Goal: Task Accomplishment & Management: Complete application form

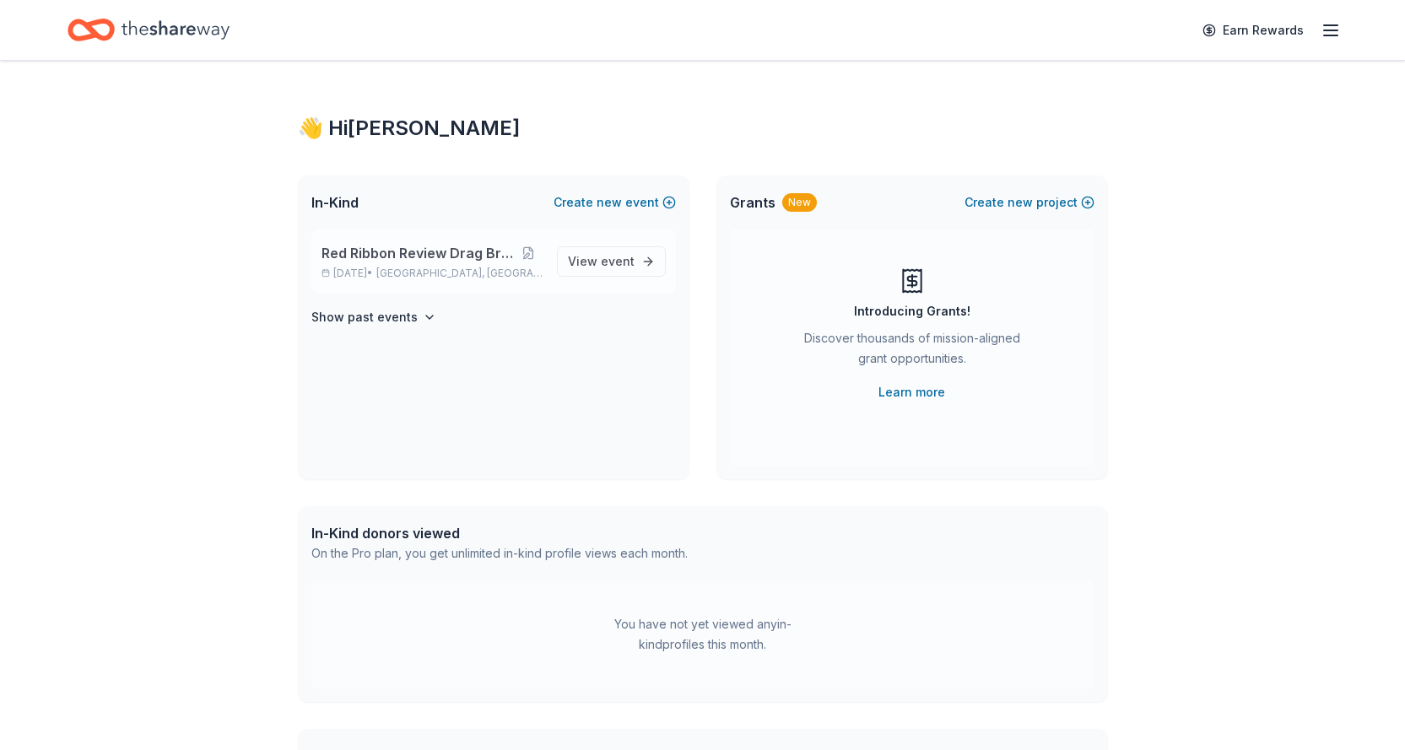
click at [464, 264] on div "Red Ribbon Review Drag Brunch [DATE] • [GEOGRAPHIC_DATA], [GEOGRAPHIC_DATA]" at bounding box center [432, 261] width 222 height 37
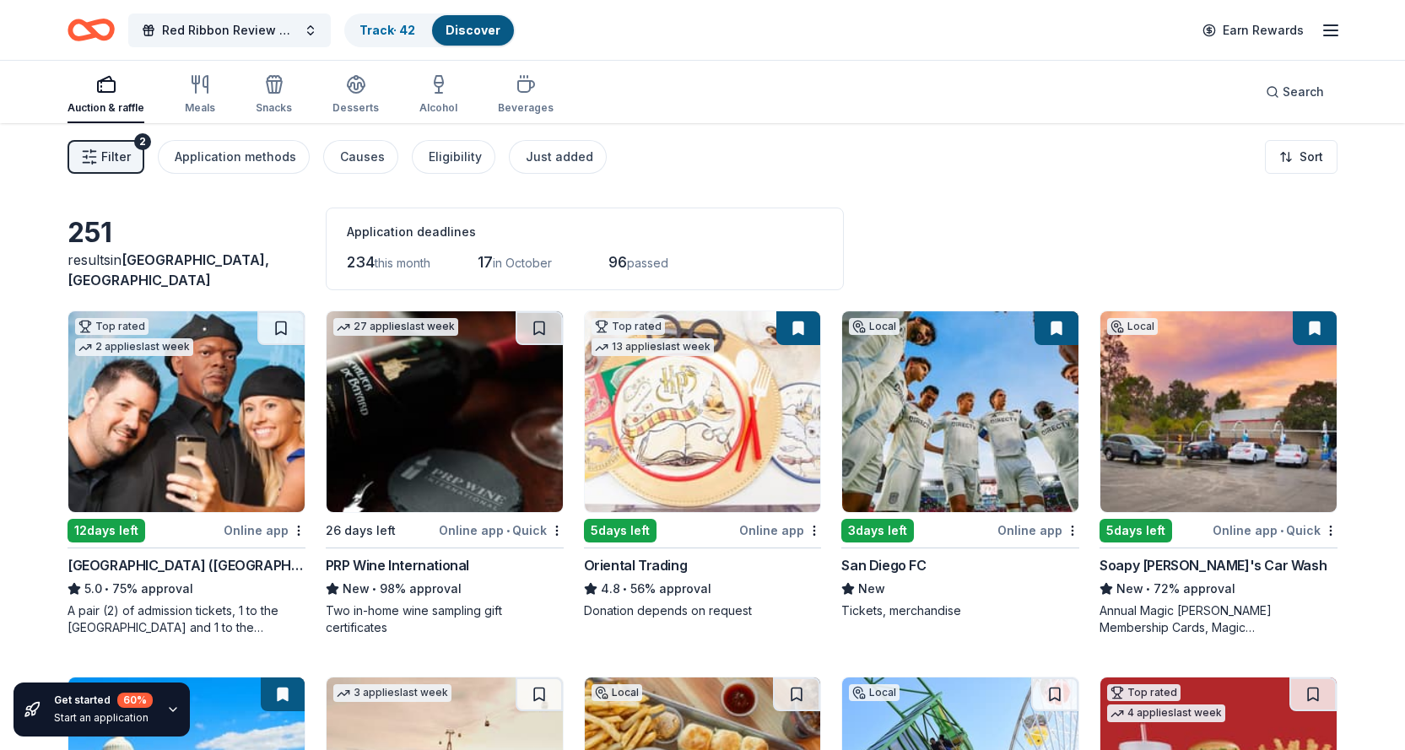
click at [127, 164] on span "Filter" at bounding box center [116, 157] width 30 height 20
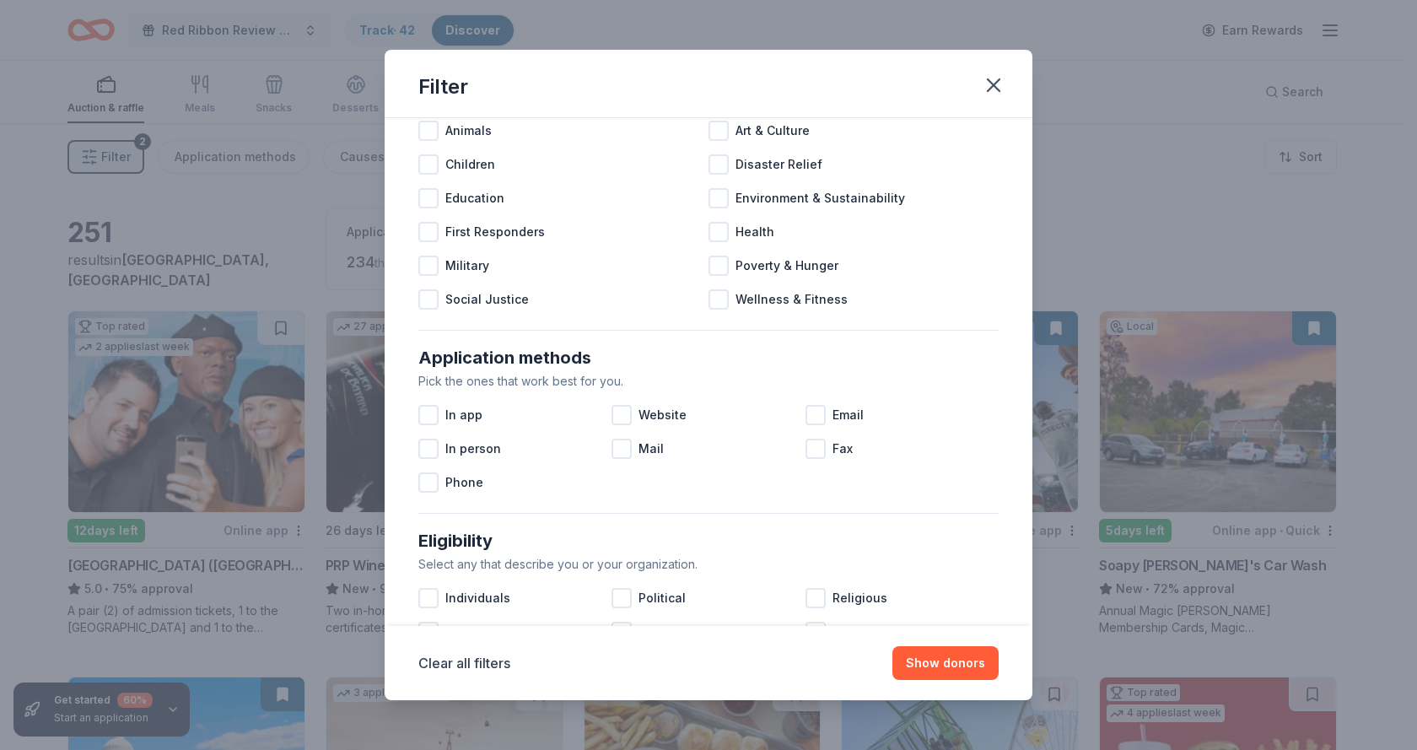
scroll to position [422, 0]
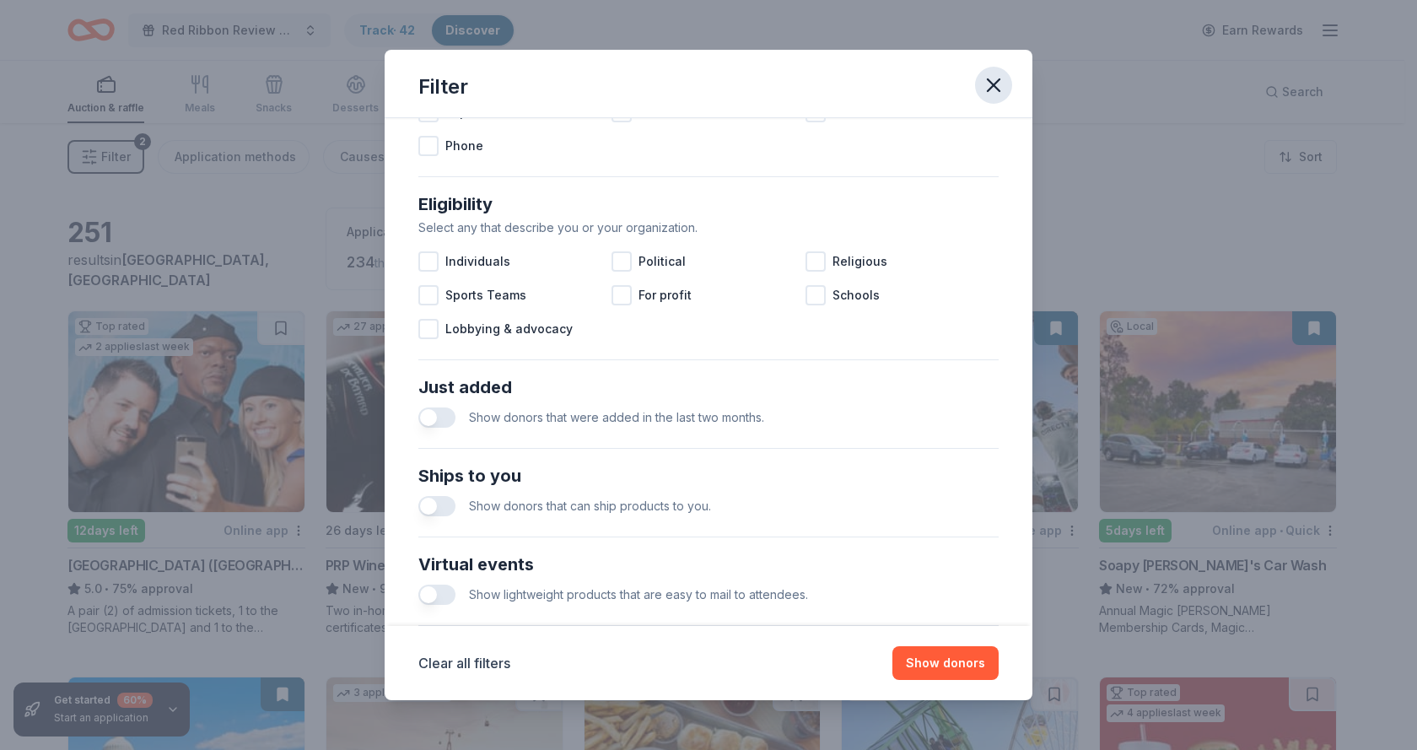
click at [999, 88] on icon "button" at bounding box center [994, 85] width 24 height 24
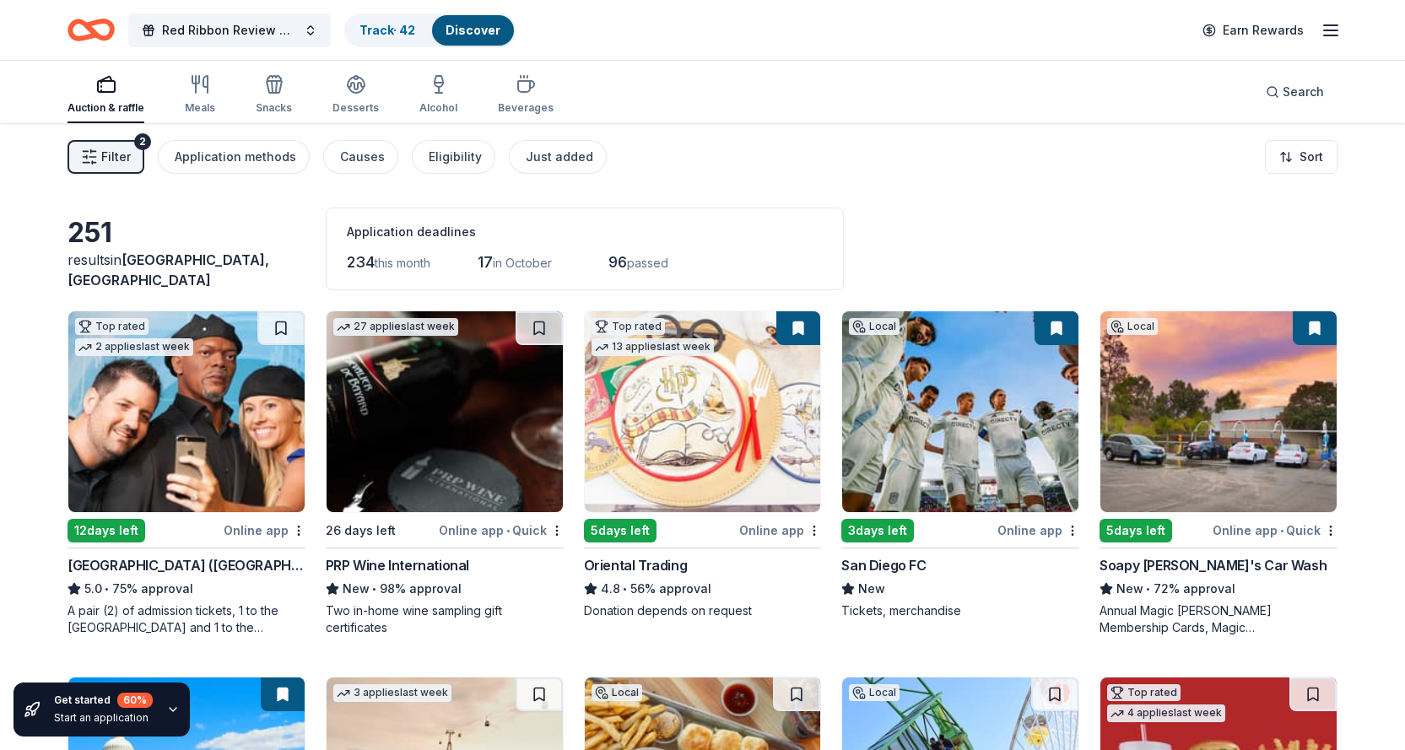
click at [118, 153] on span "Filter" at bounding box center [116, 157] width 30 height 20
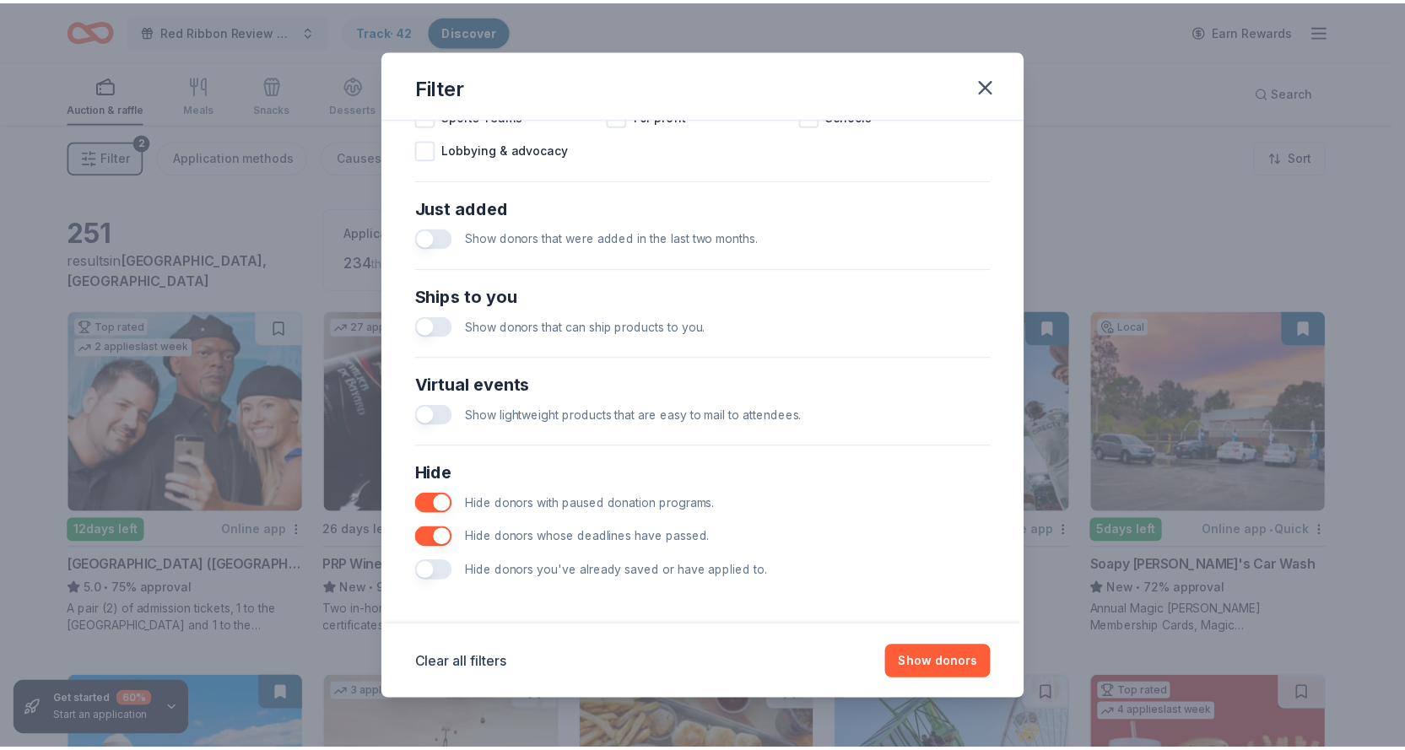
scroll to position [604, 0]
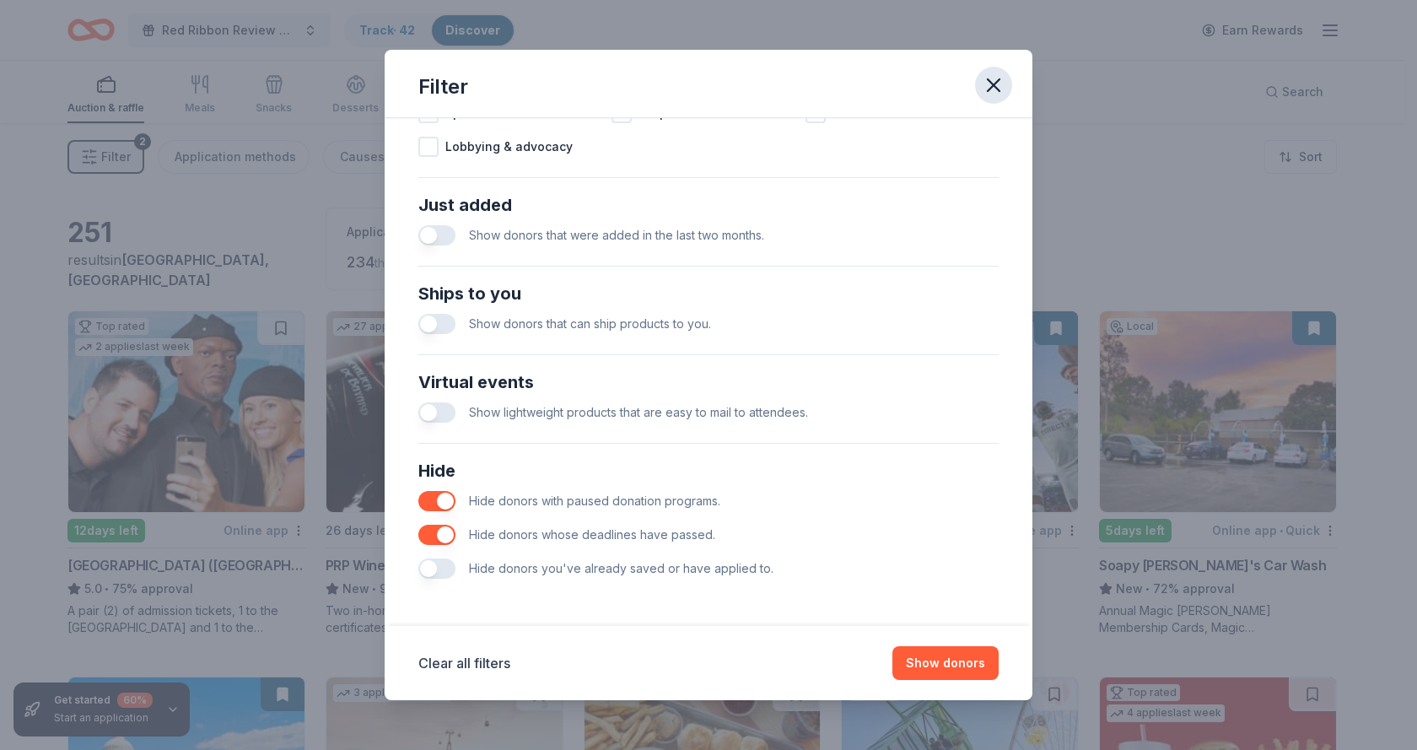
click at [990, 86] on icon "button" at bounding box center [994, 85] width 24 height 24
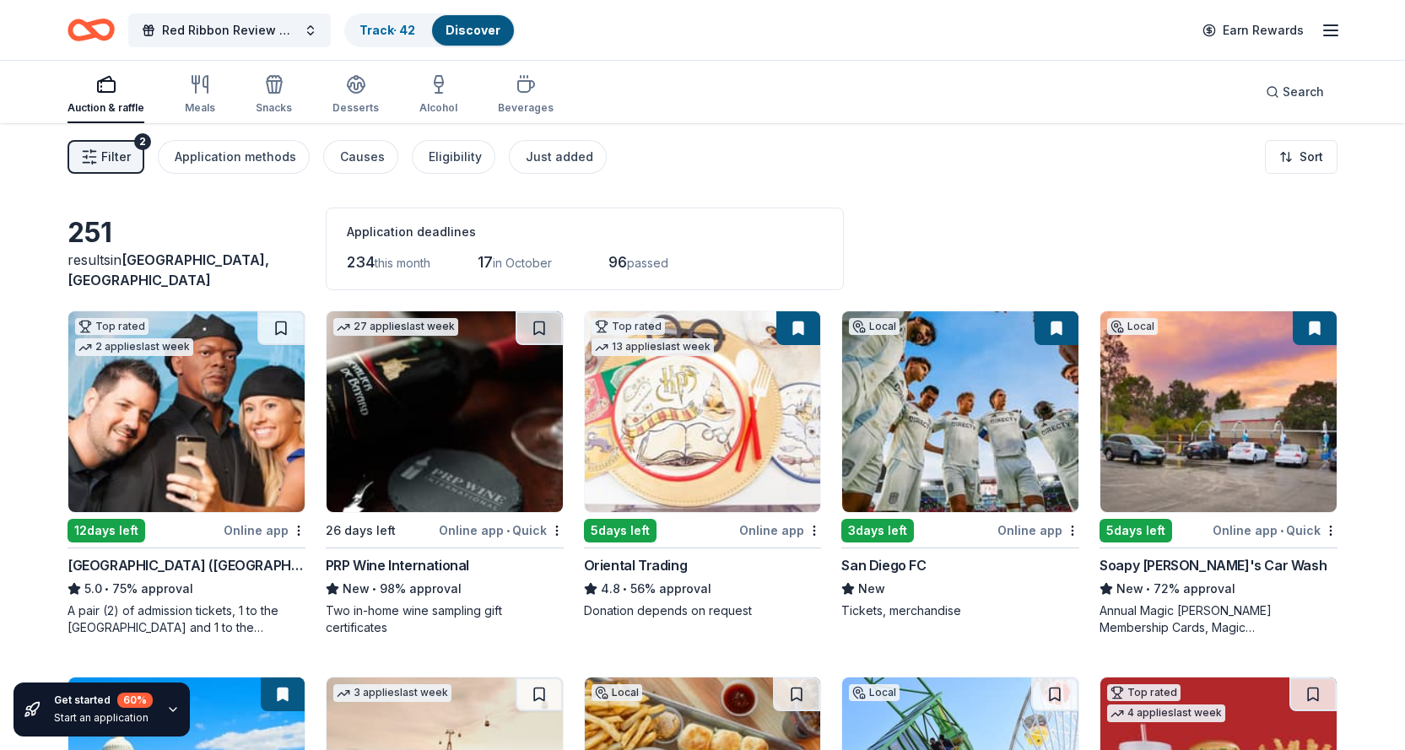
click at [650, 456] on img at bounding box center [703, 411] width 236 height 201
click at [1188, 431] on img at bounding box center [1218, 411] width 236 height 201
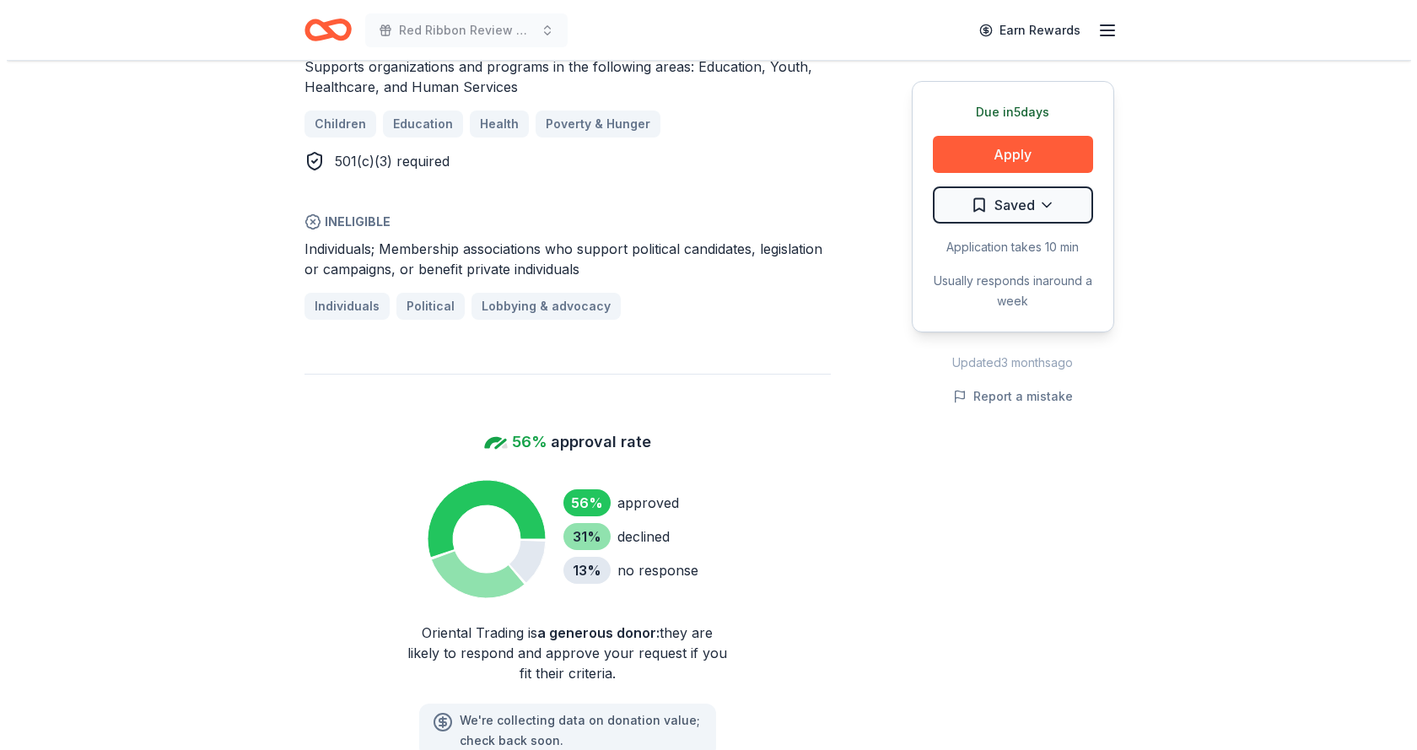
scroll to position [1097, 0]
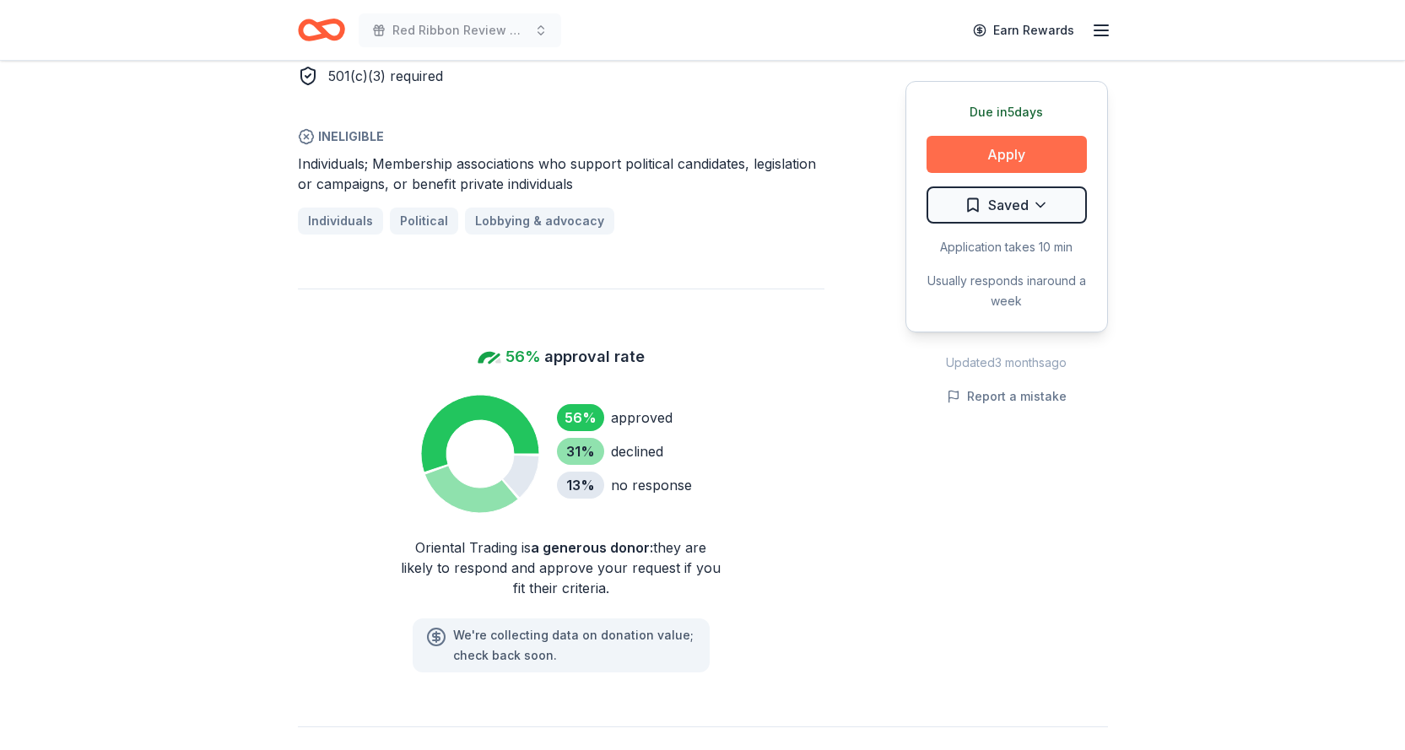
click at [979, 154] on button "Apply" at bounding box center [1006, 154] width 160 height 37
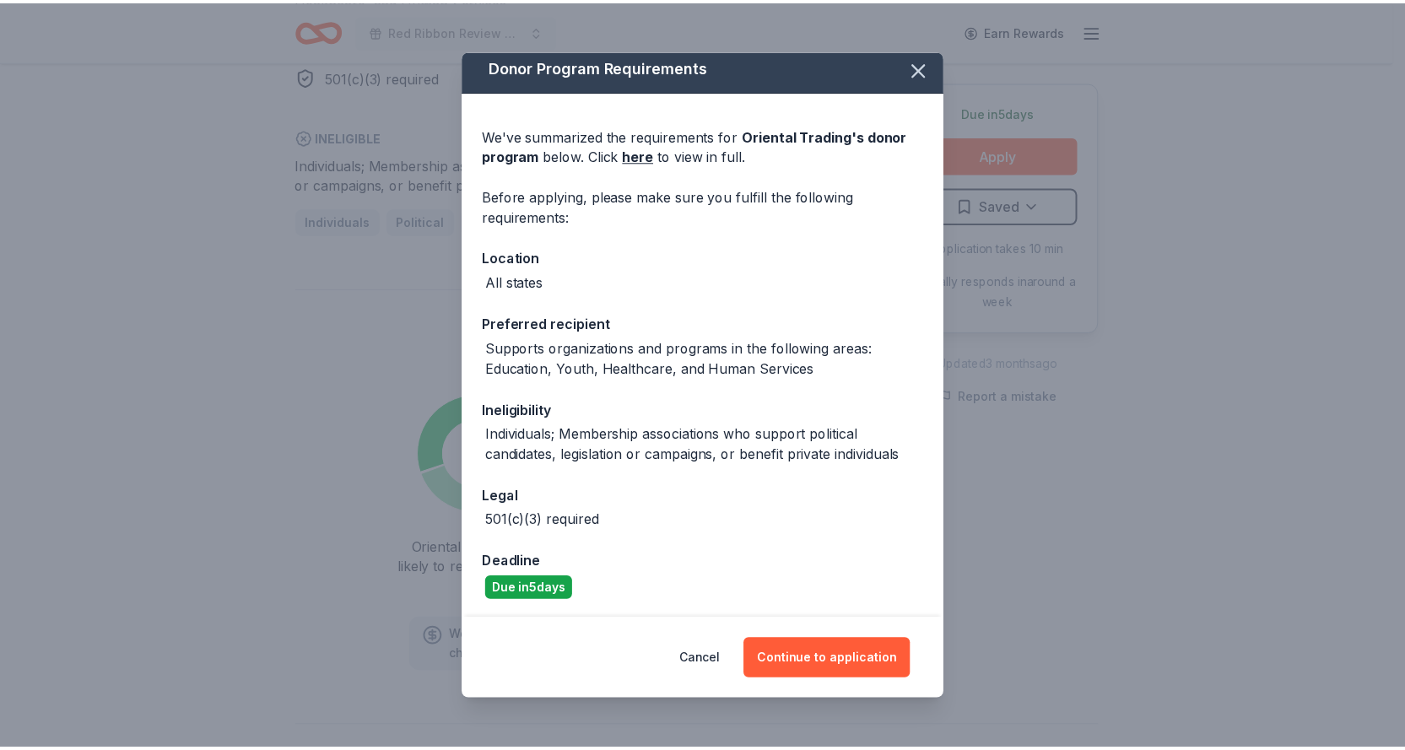
scroll to position [8, 0]
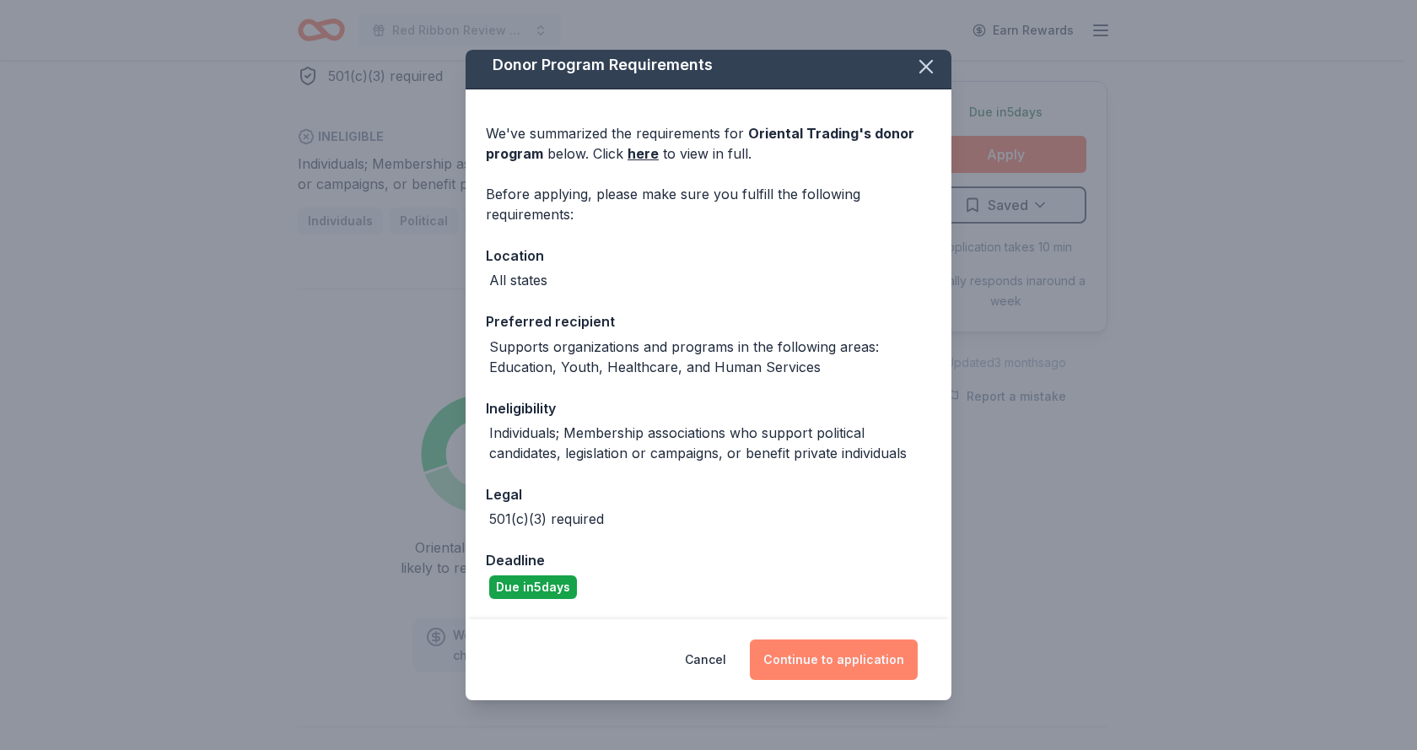
click at [846, 665] on button "Continue to application" at bounding box center [834, 660] width 168 height 40
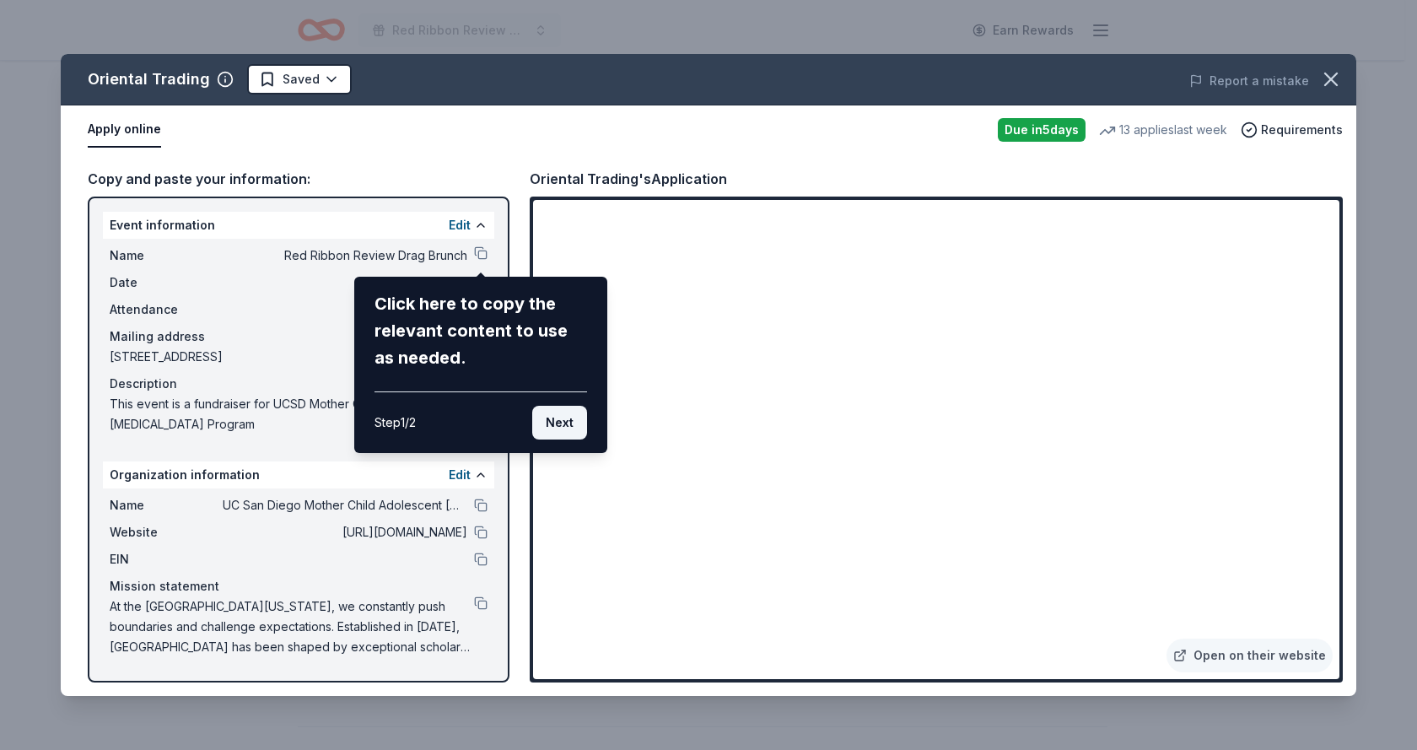
click at [570, 426] on button "Next" at bounding box center [559, 423] width 55 height 34
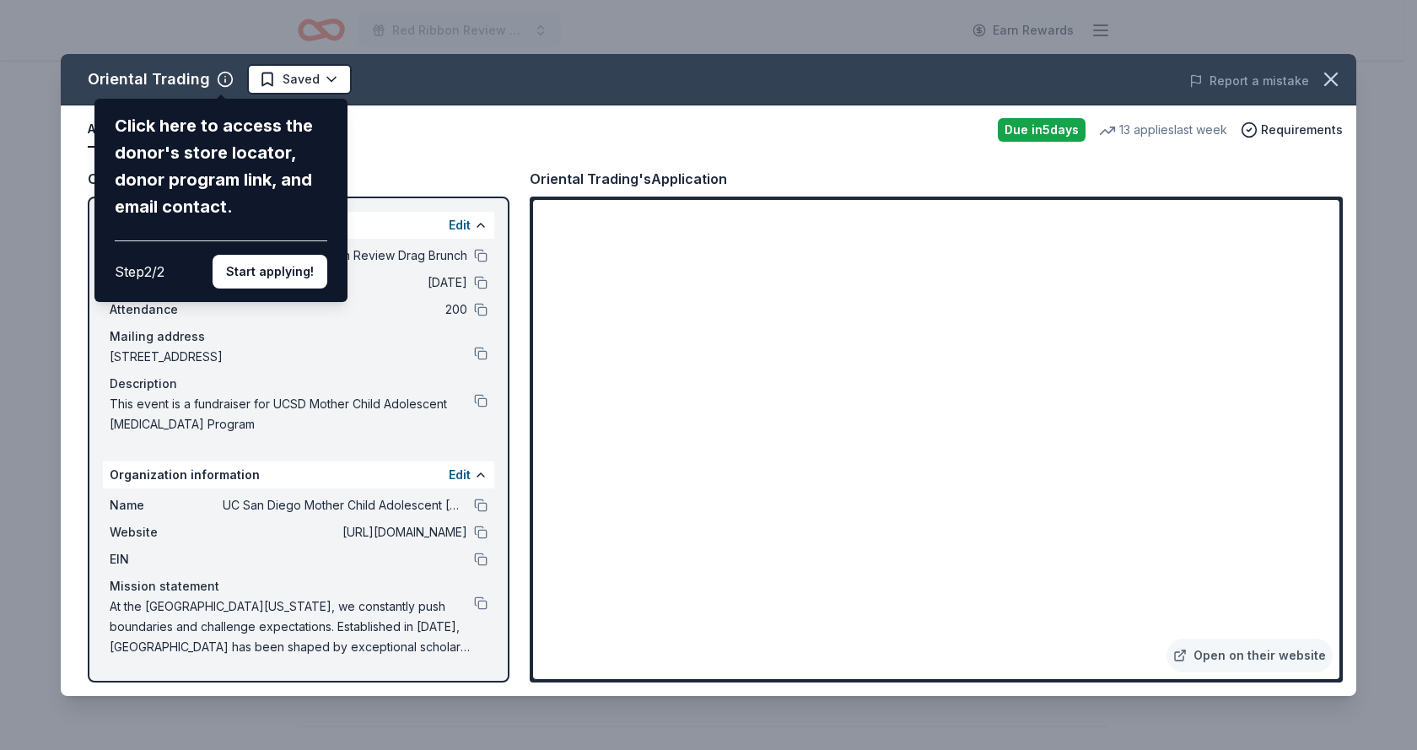
click at [464, 474] on div "Oriental Trading Click here to access the donor's store locator, donor program …" at bounding box center [709, 375] width 1296 height 642
click at [478, 475] on div "Oriental Trading Click here to access the donor's store locator, donor program …" at bounding box center [709, 375] width 1296 height 642
click at [462, 474] on div "Oriental Trading Click here to access the donor's store locator, donor program …" at bounding box center [709, 375] width 1296 height 642
click at [299, 272] on button "Start applying!" at bounding box center [270, 272] width 115 height 34
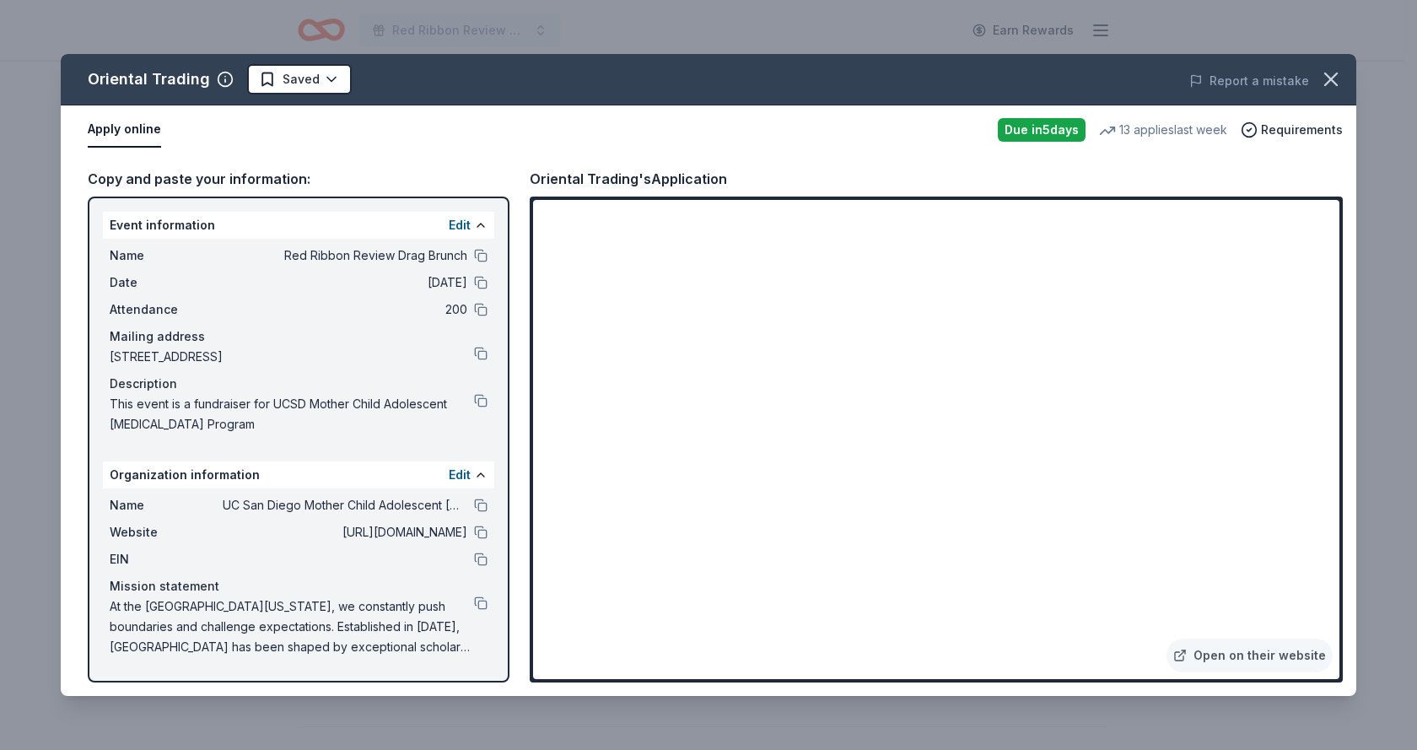
click at [454, 473] on div "Oriental Trading Saved Report a mistake Apply online Due in 5 days 13 applies l…" at bounding box center [709, 375] width 1296 height 642
click at [1339, 78] on icon "button" at bounding box center [1332, 79] width 24 height 24
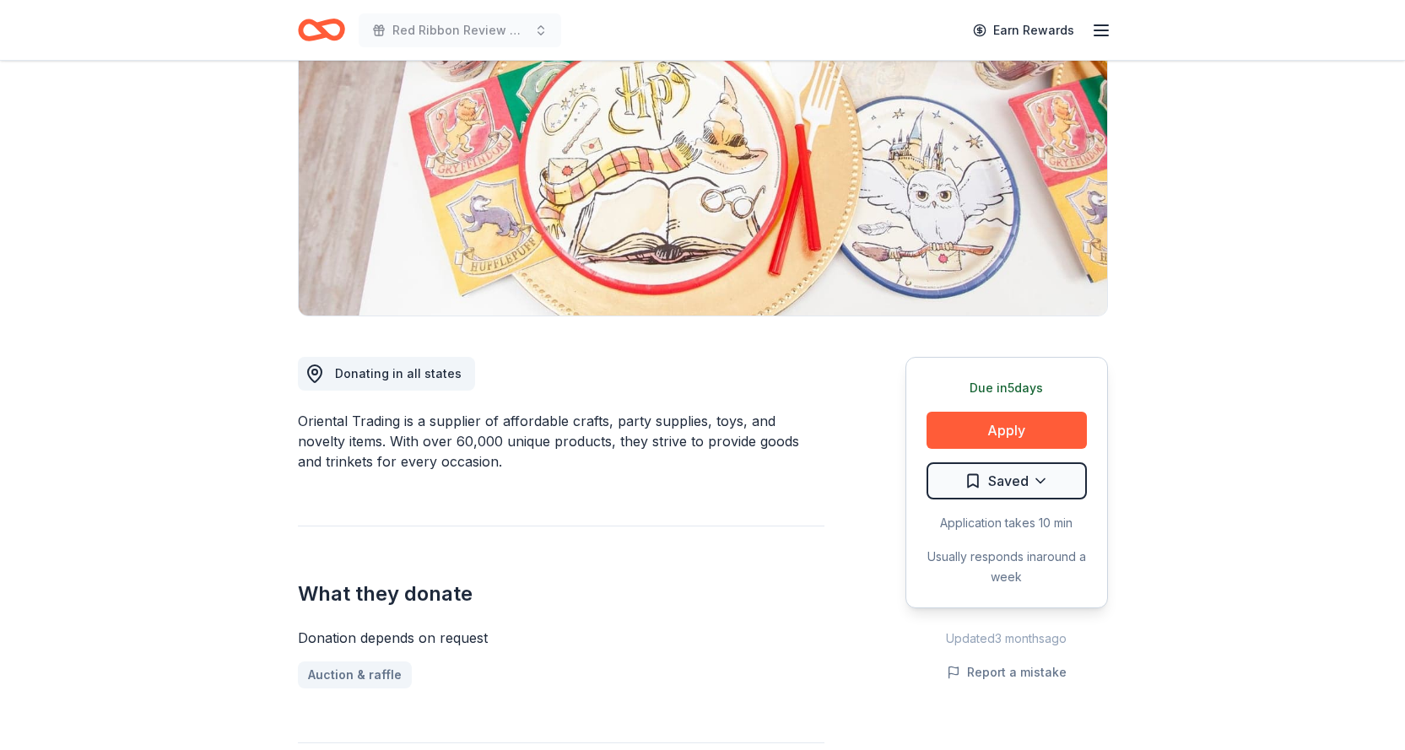
scroll to position [169, 0]
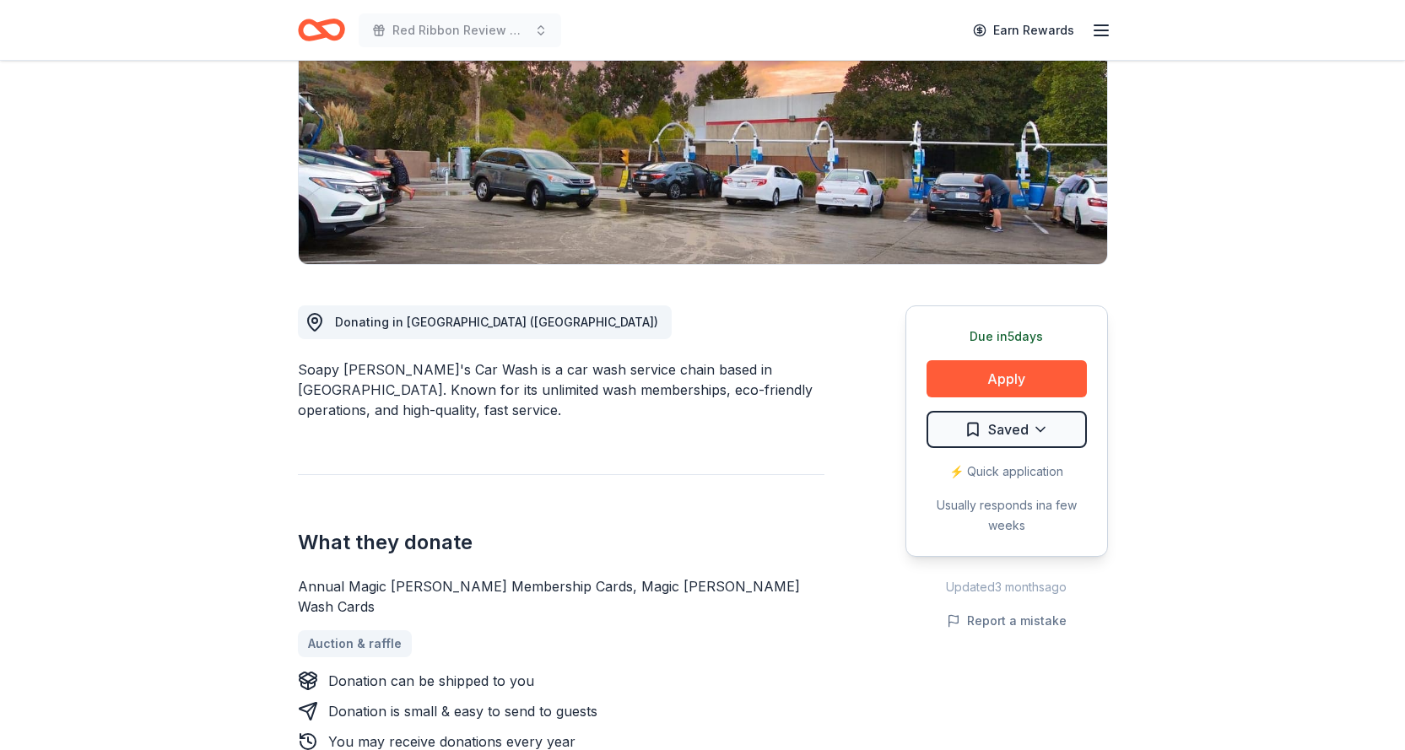
scroll to position [253, 0]
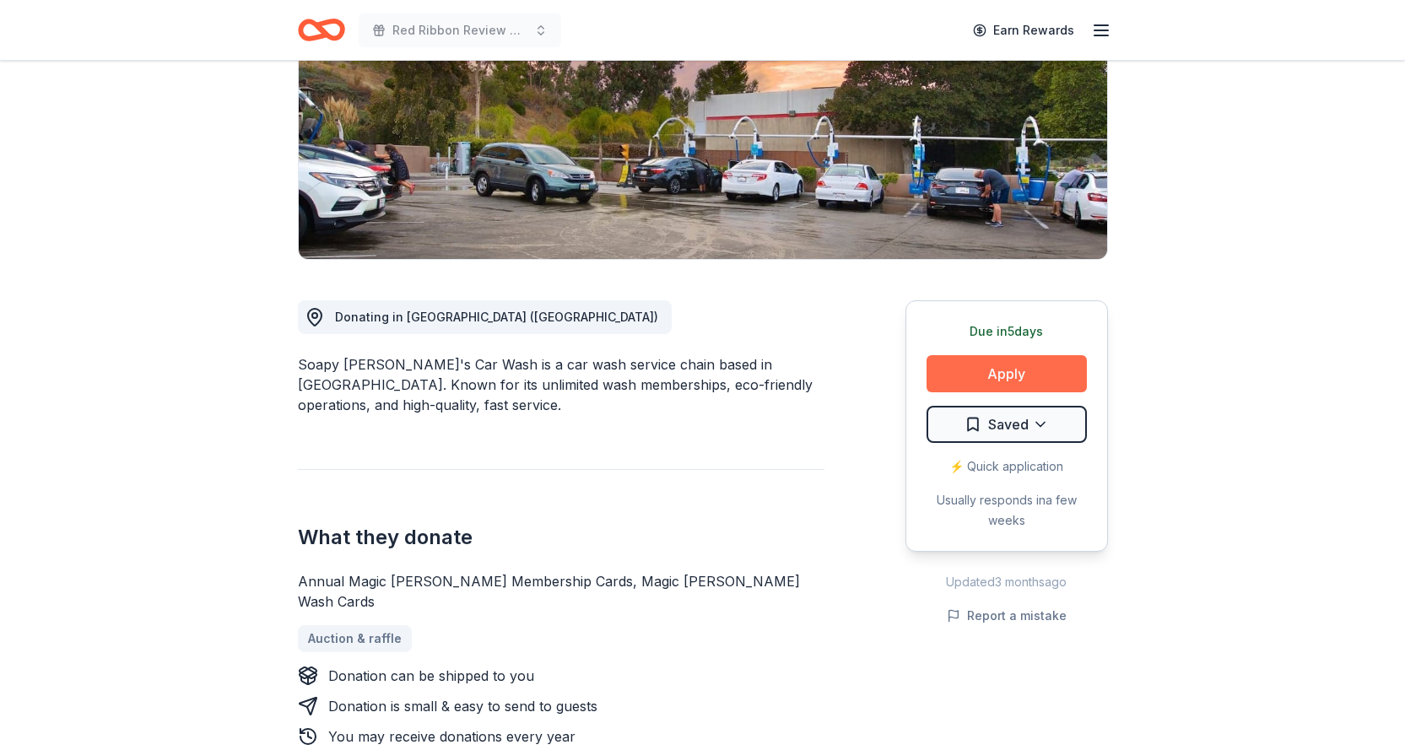
click at [986, 375] on button "Apply" at bounding box center [1006, 373] width 160 height 37
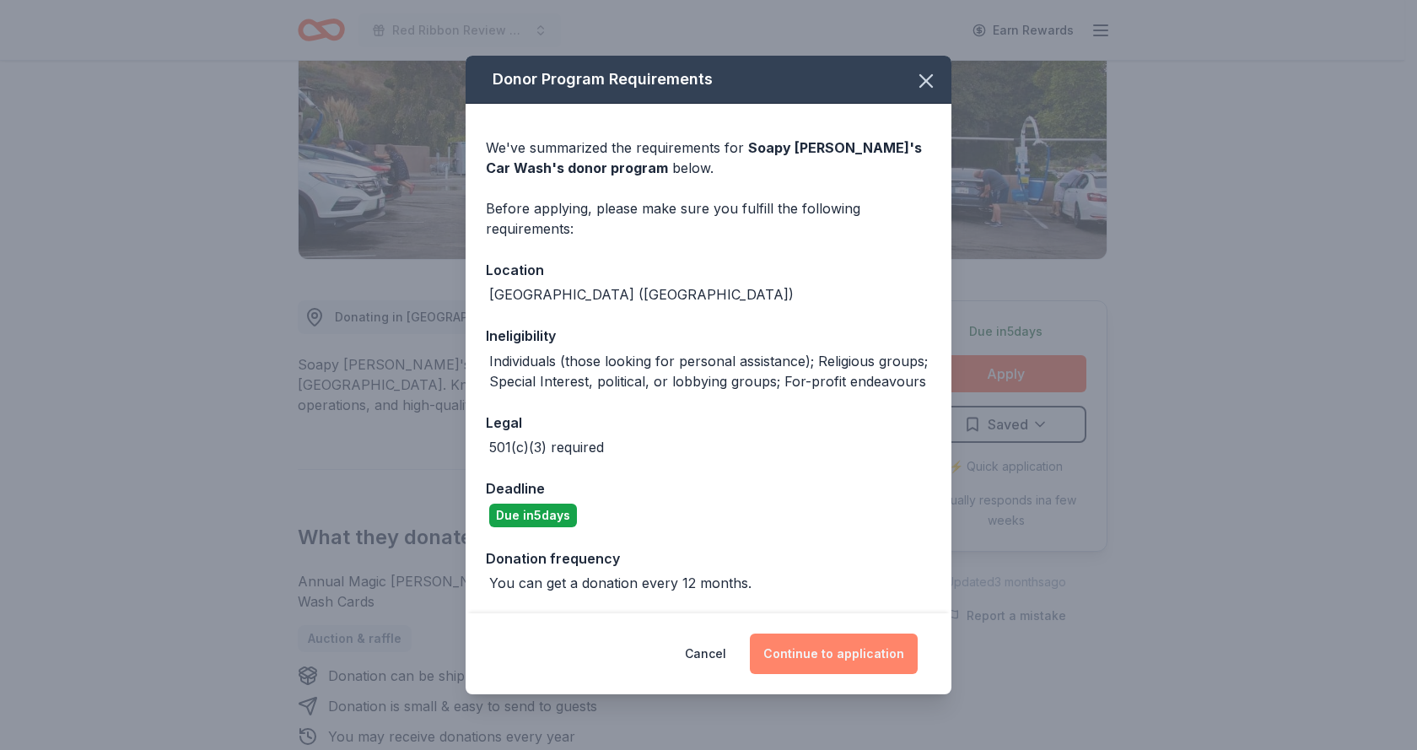
click at [841, 650] on button "Continue to application" at bounding box center [834, 654] width 168 height 40
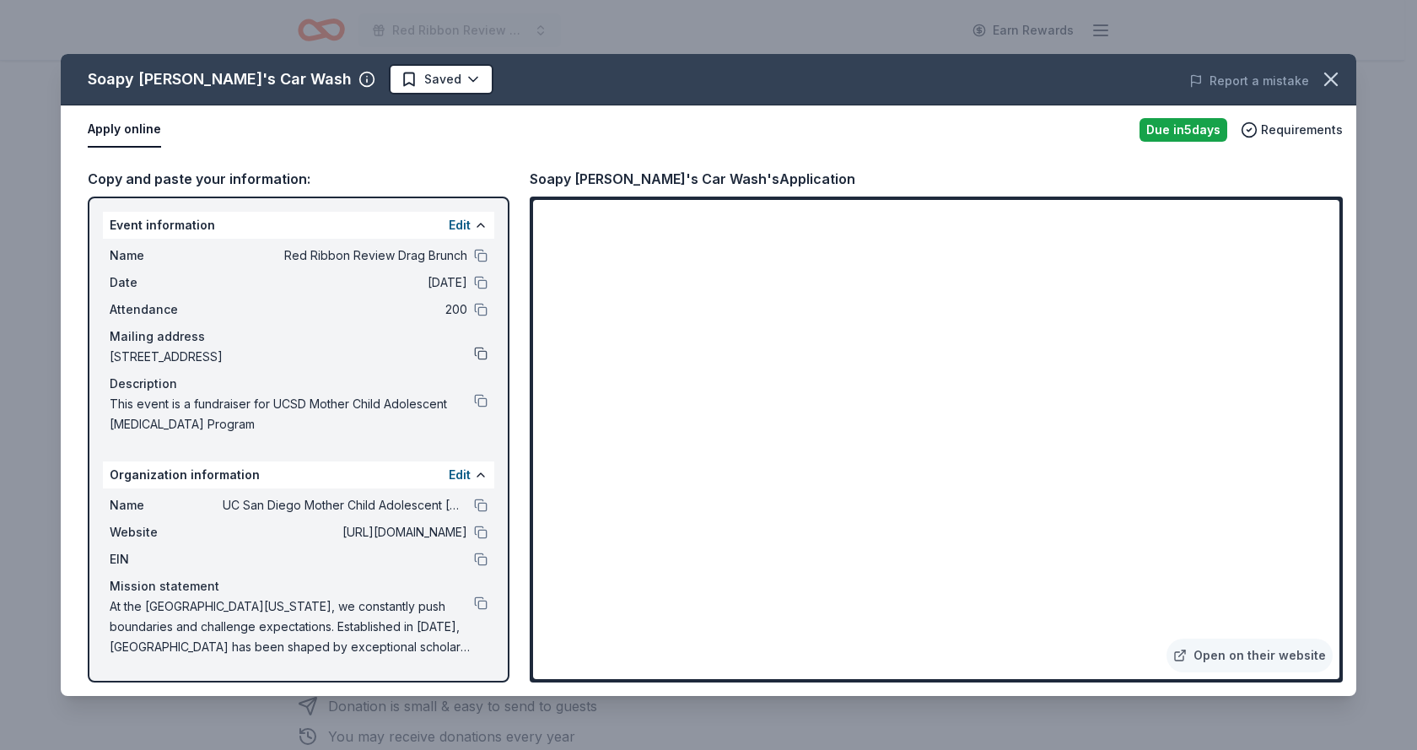
click at [478, 353] on button at bounding box center [480, 353] width 13 height 13
click at [1338, 76] on icon "button" at bounding box center [1332, 79] width 24 height 24
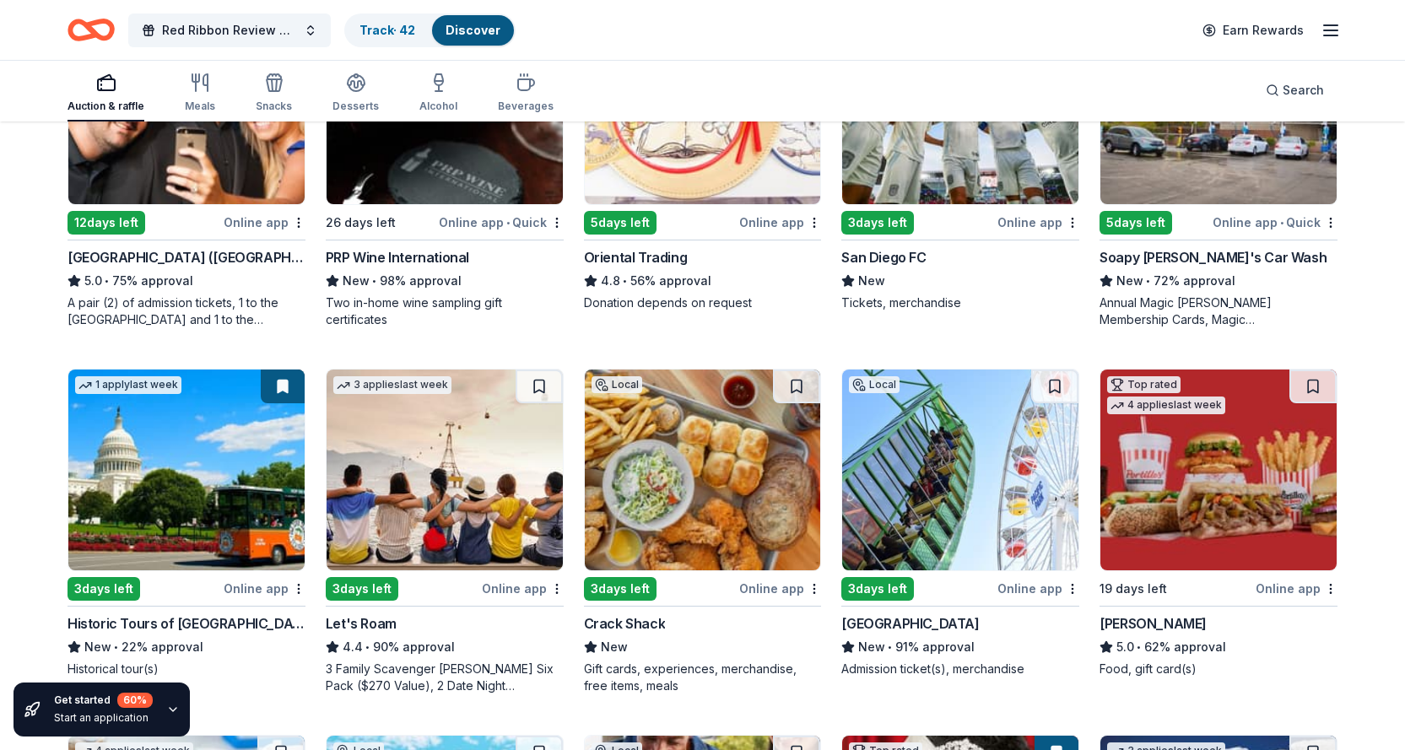
scroll to position [337, 0]
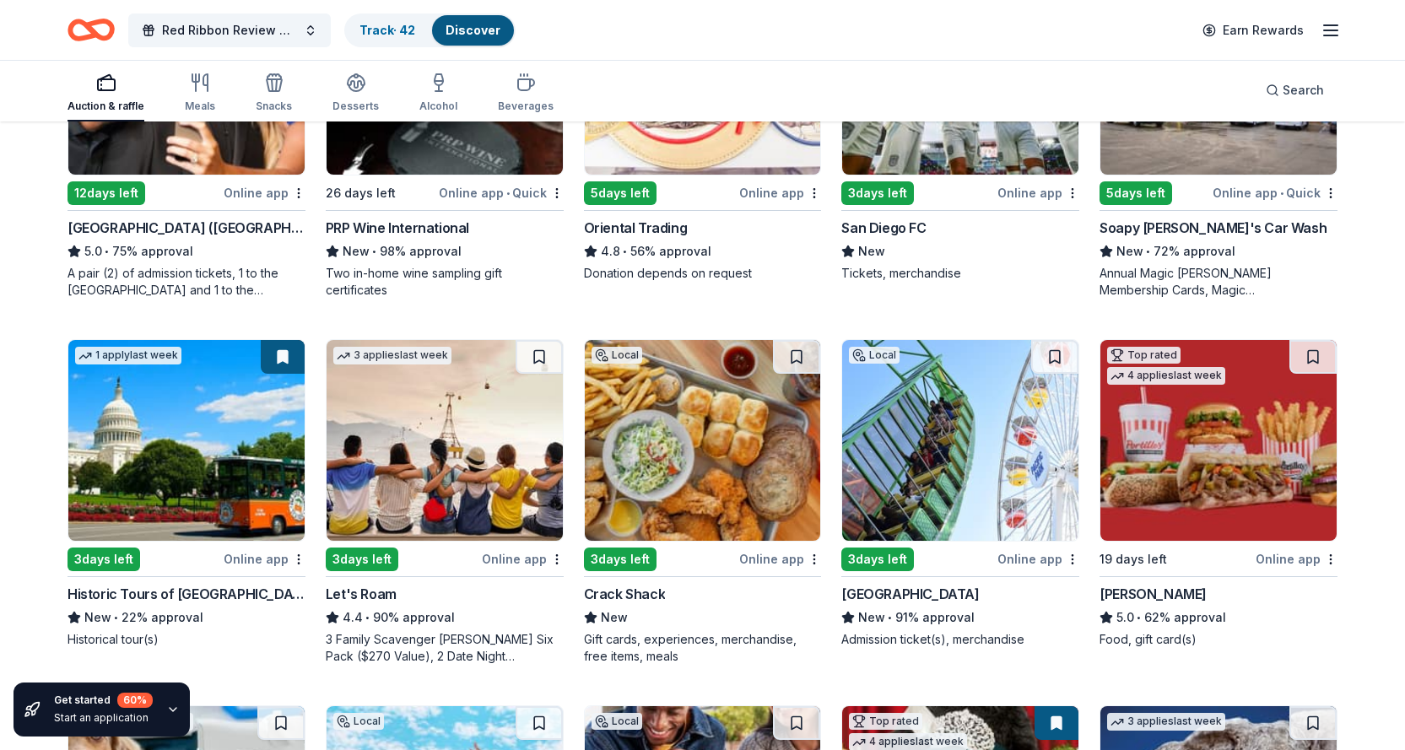
click at [752, 450] on img at bounding box center [703, 440] width 236 height 201
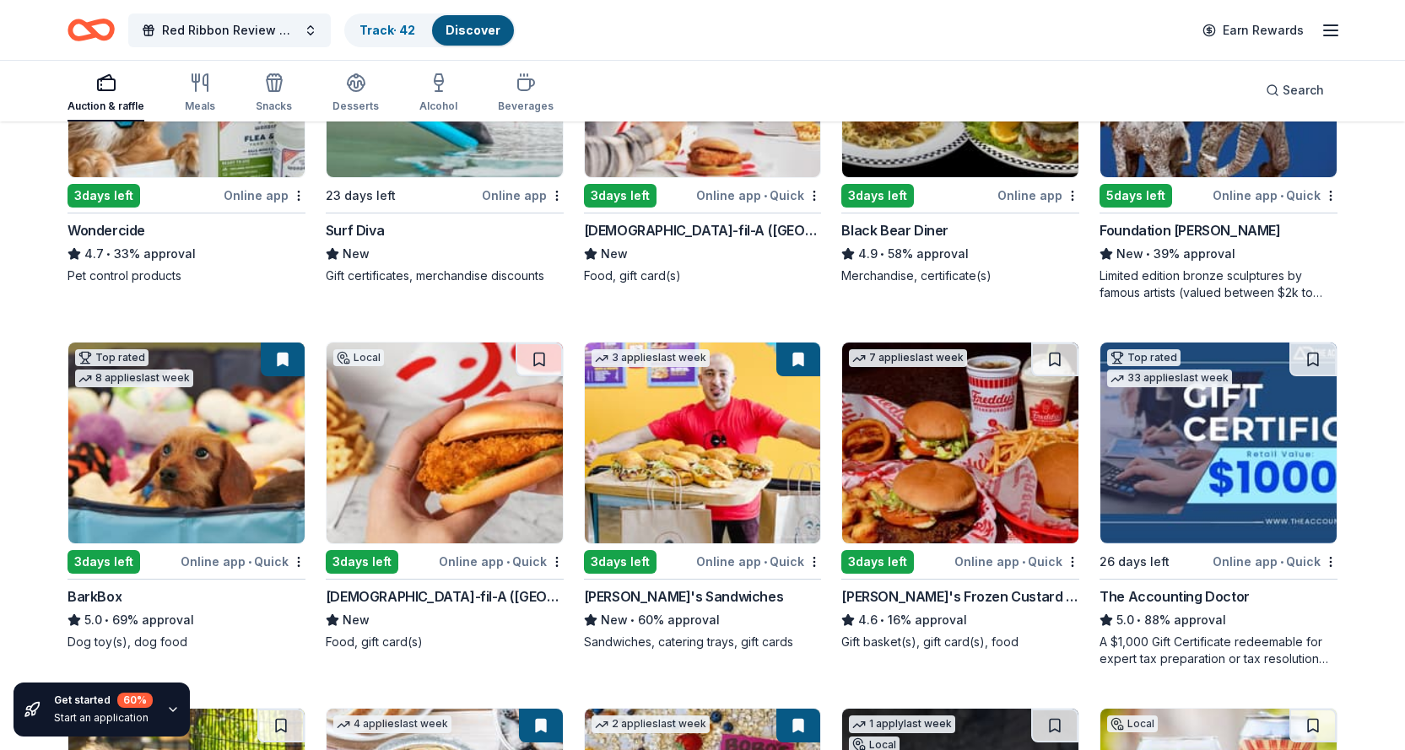
scroll to position [1097, 0]
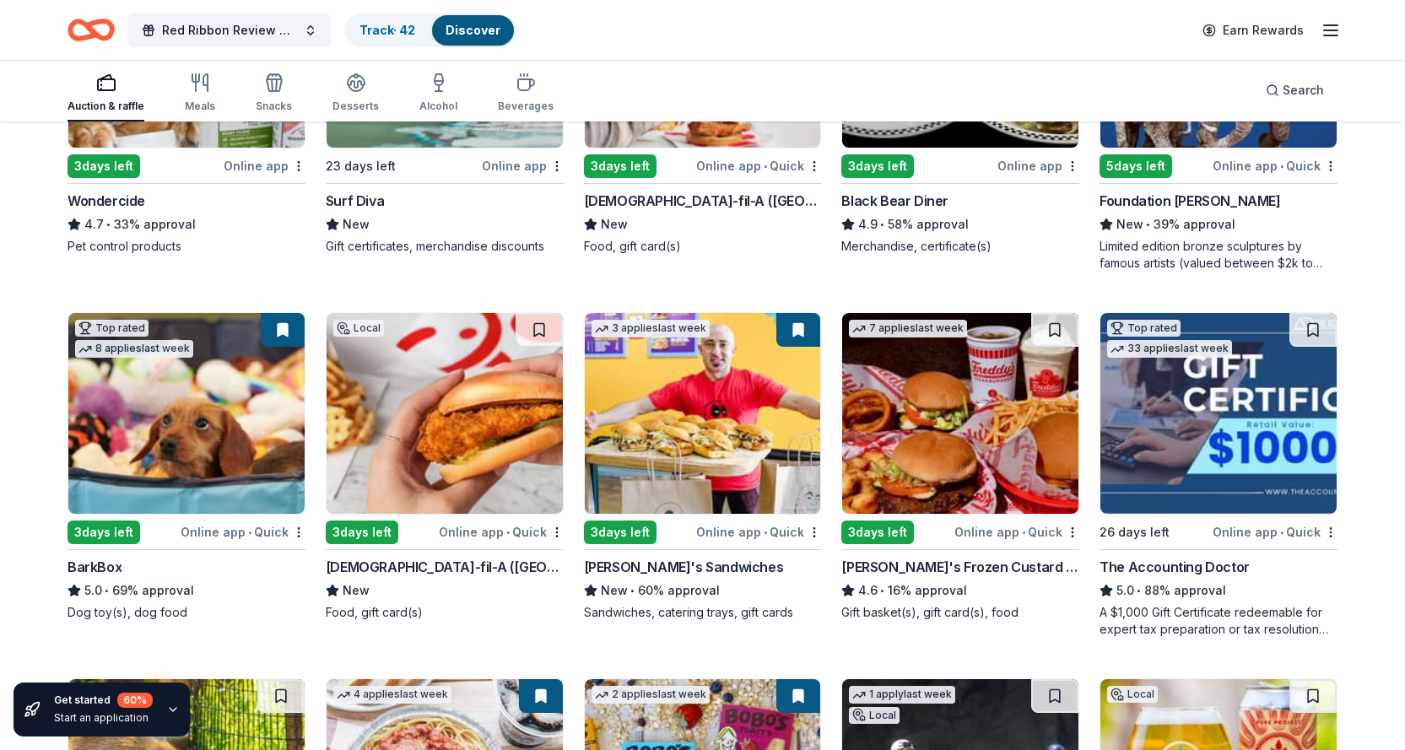
click at [143, 418] on img at bounding box center [186, 413] width 236 height 201
click at [694, 370] on img at bounding box center [703, 413] width 236 height 201
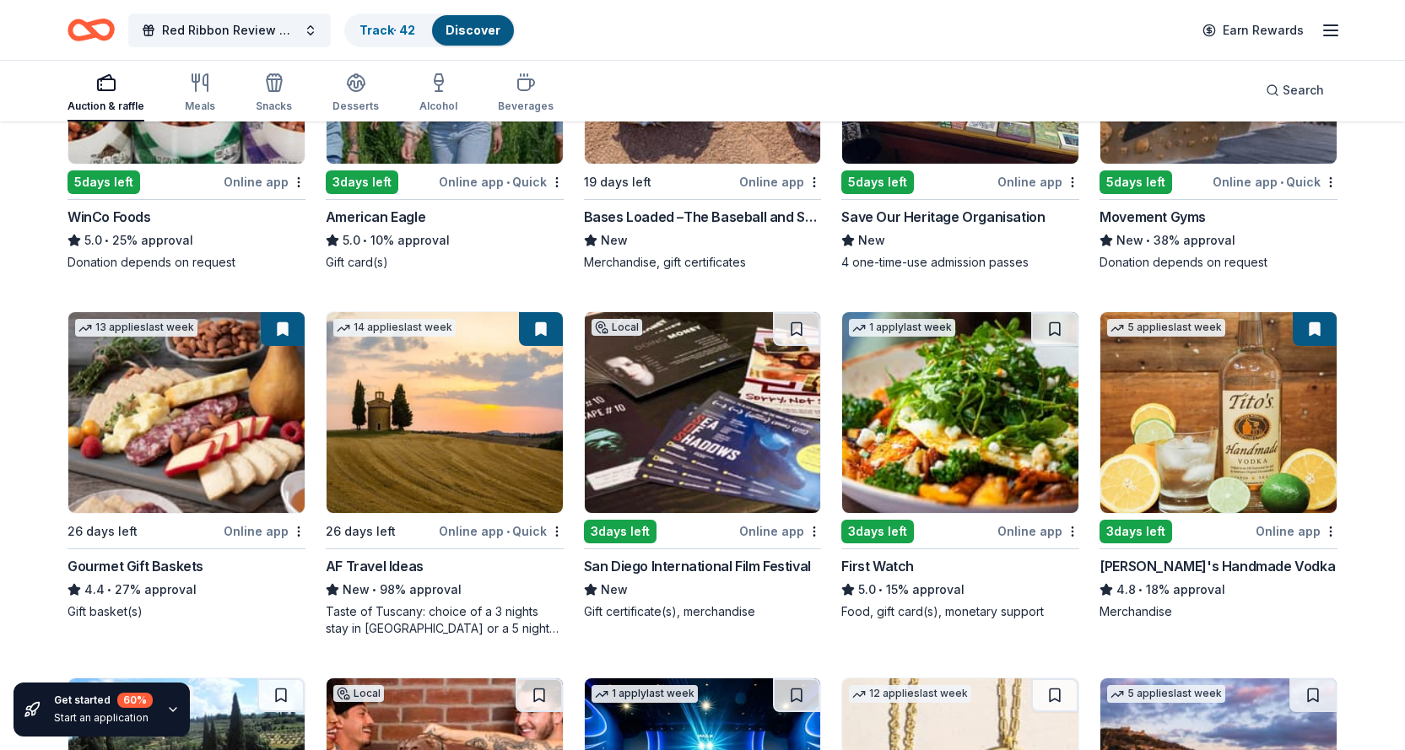
scroll to position [2194, 0]
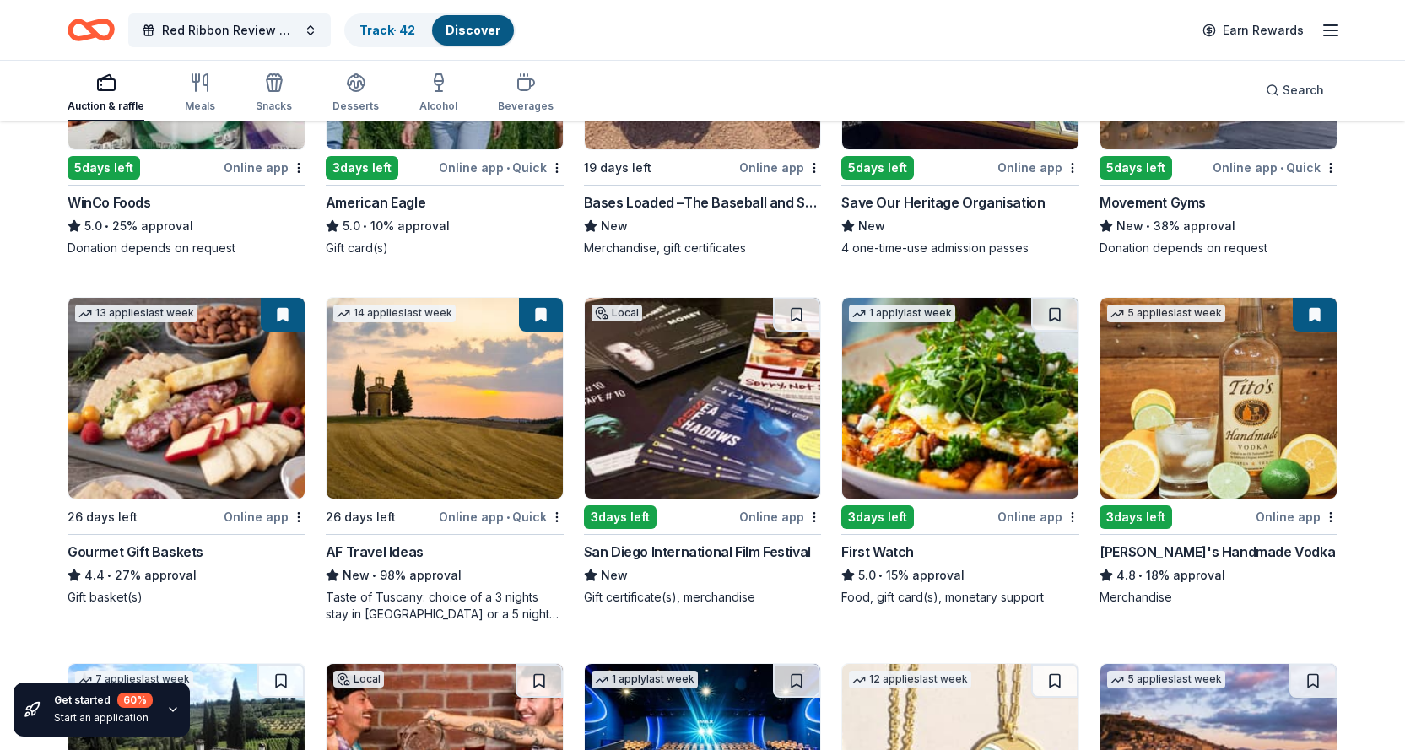
click at [165, 552] on div "Gourmet Gift Baskets" at bounding box center [135, 552] width 136 height 20
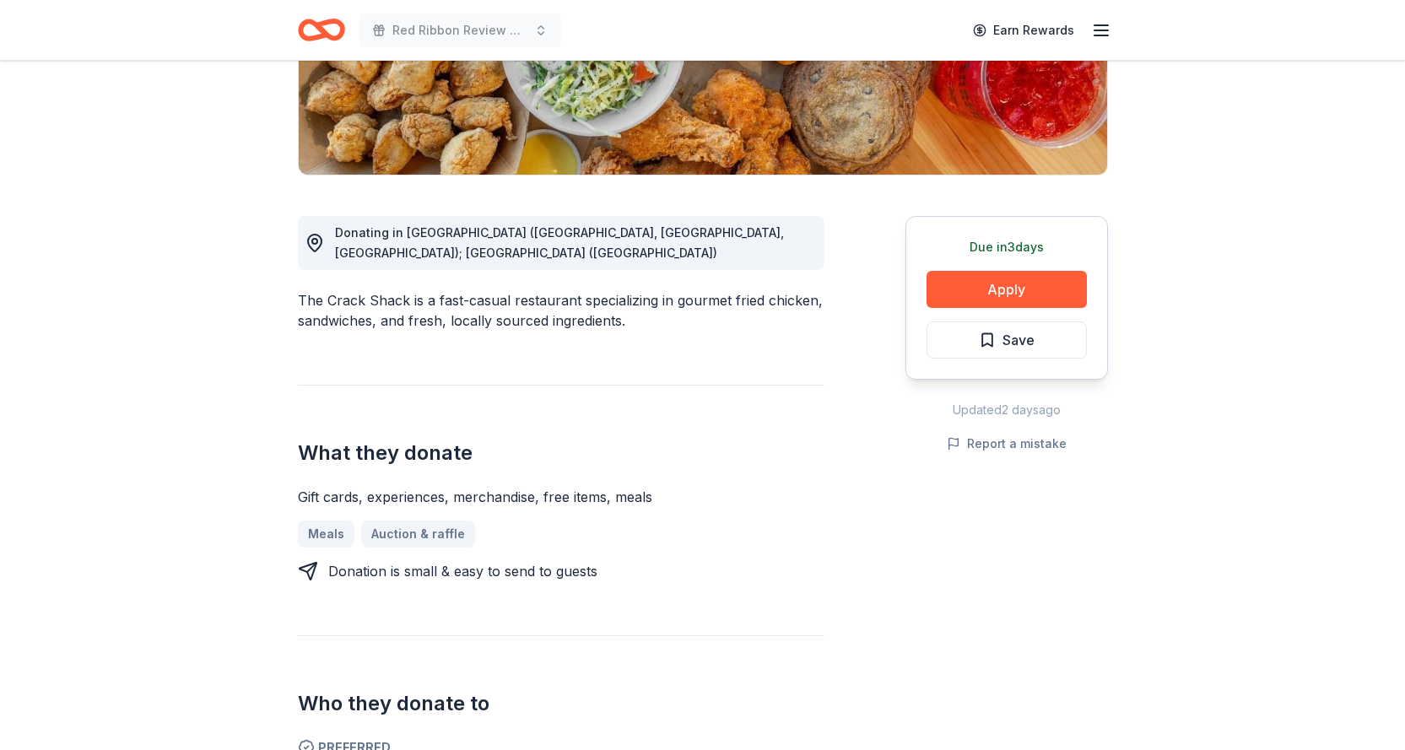
scroll to position [422, 0]
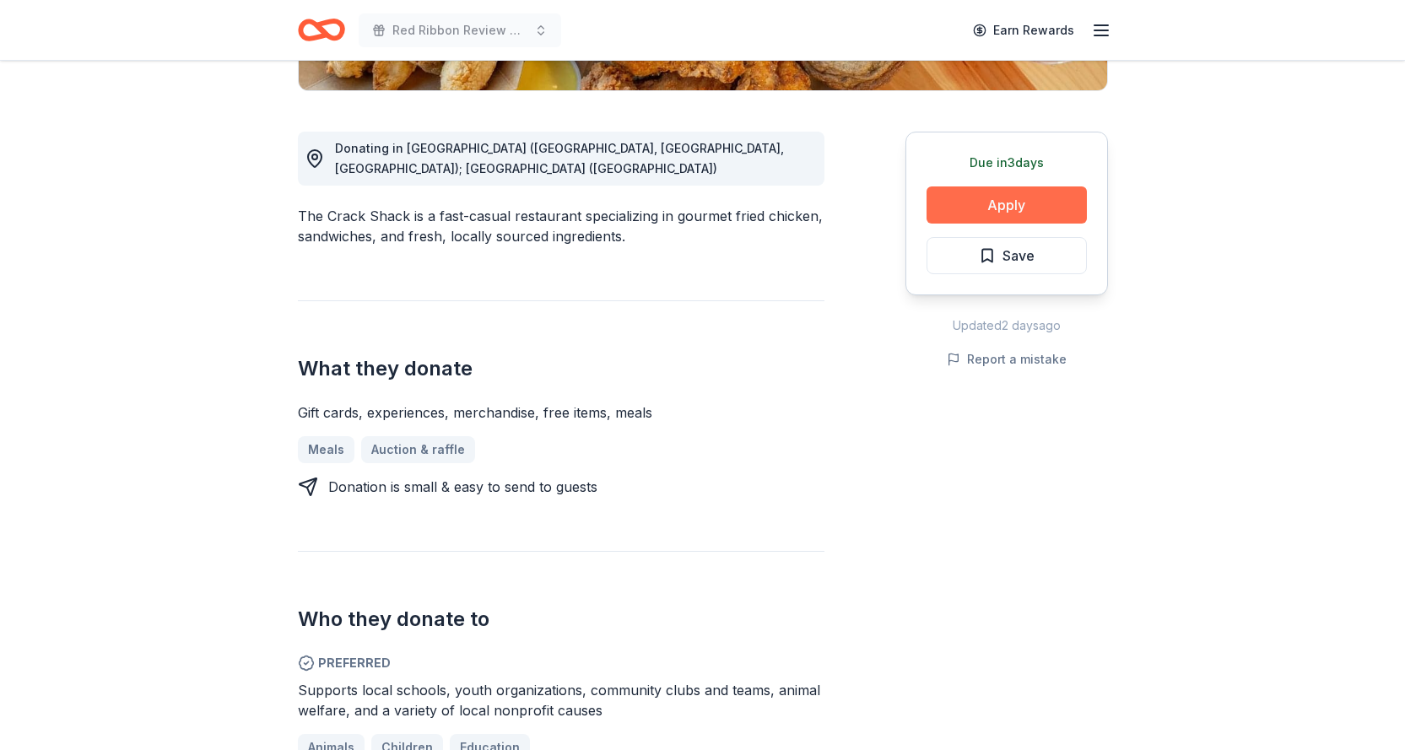
click at [1053, 205] on button "Apply" at bounding box center [1006, 204] width 160 height 37
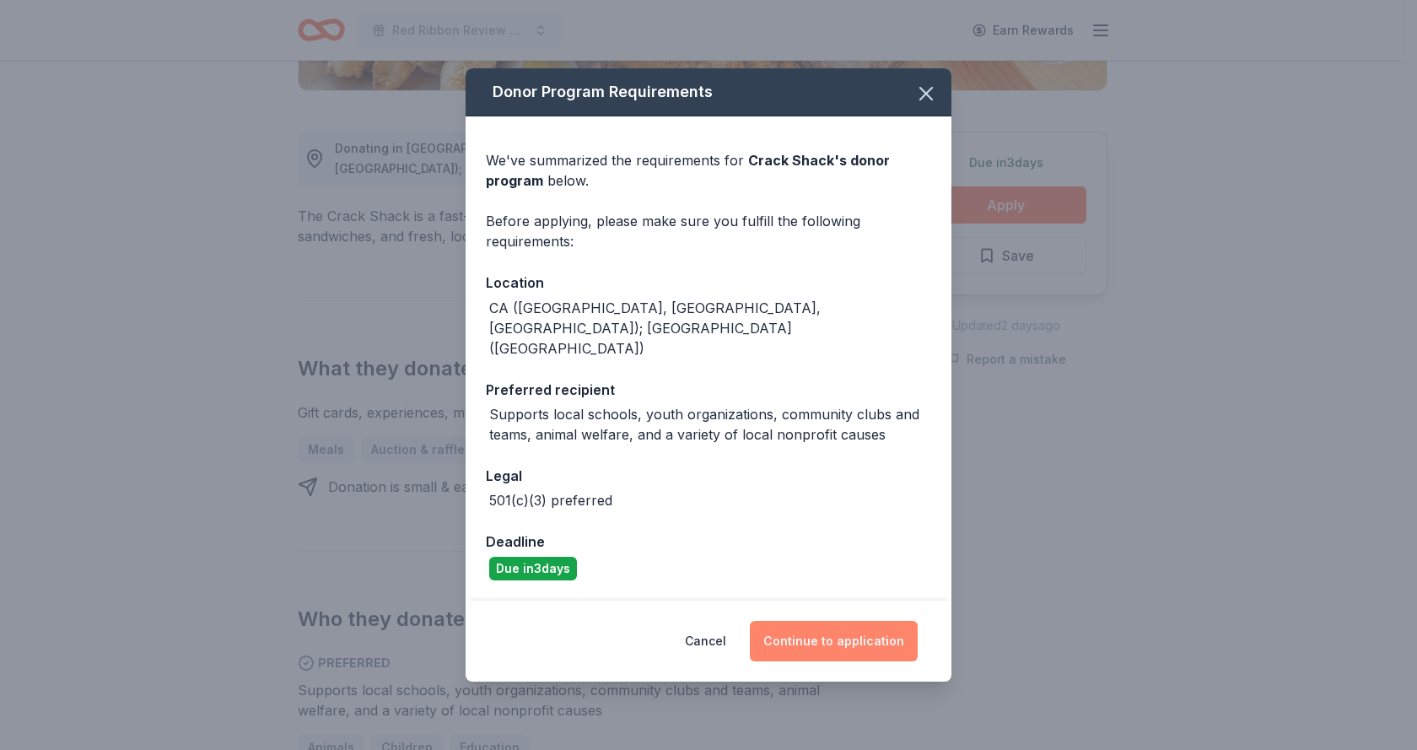
click at [812, 622] on button "Continue to application" at bounding box center [834, 641] width 168 height 40
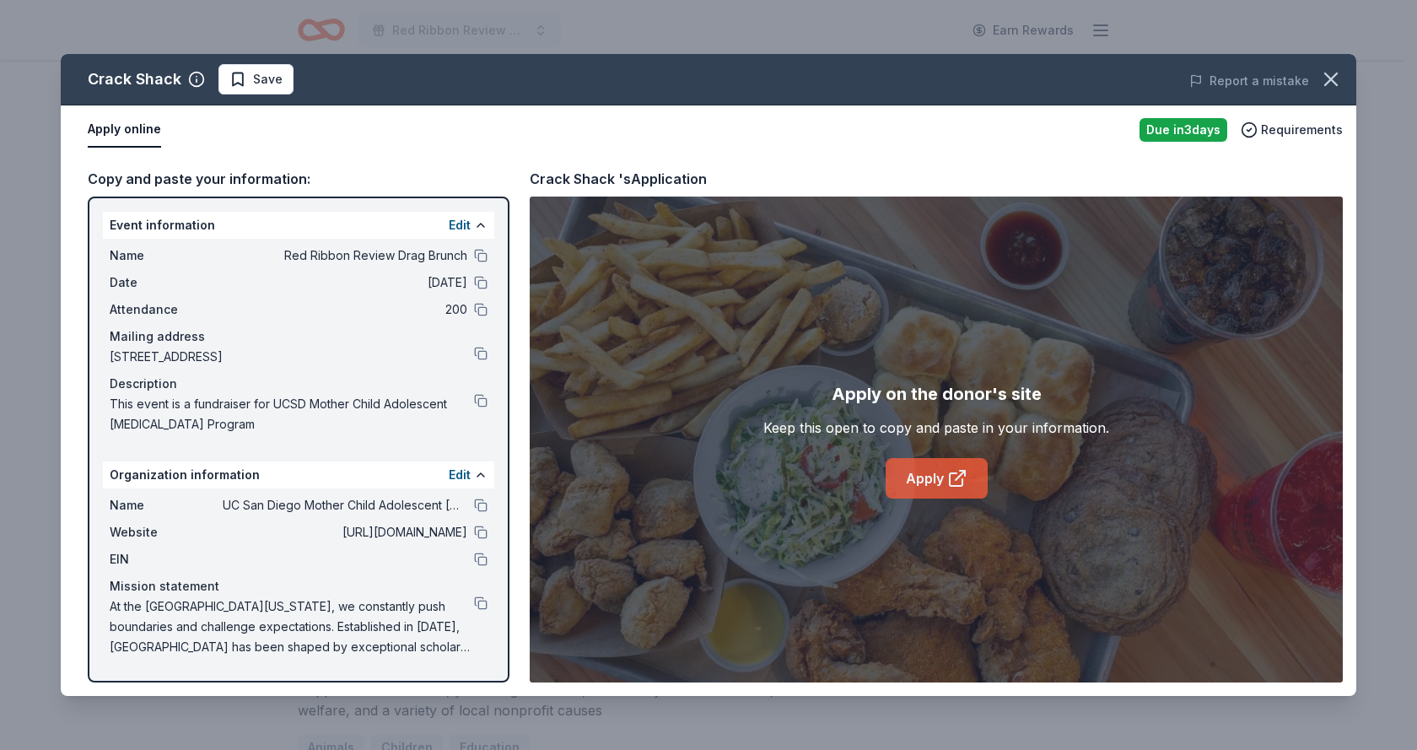
click at [941, 472] on link "Apply" at bounding box center [937, 478] width 102 height 40
click at [1317, 73] on button "button" at bounding box center [1331, 79] width 37 height 37
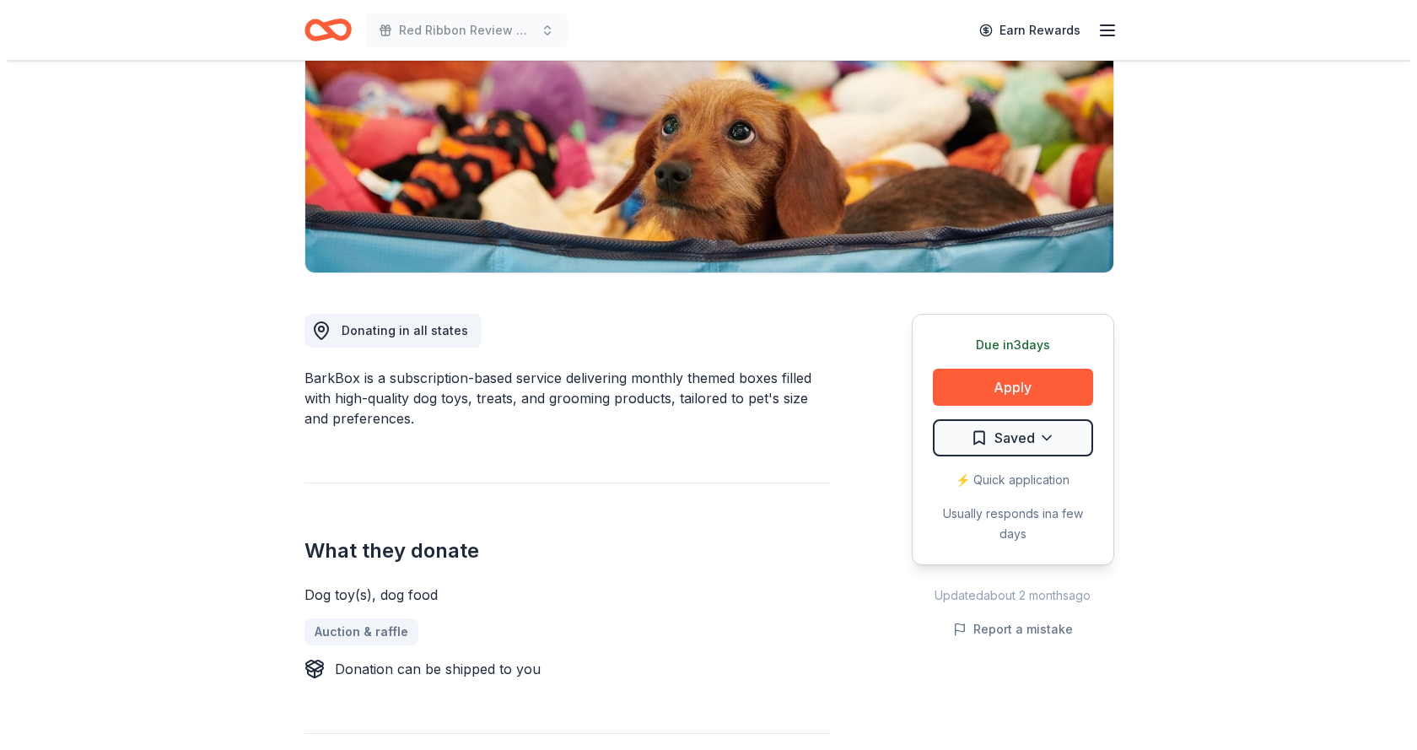
scroll to position [253, 0]
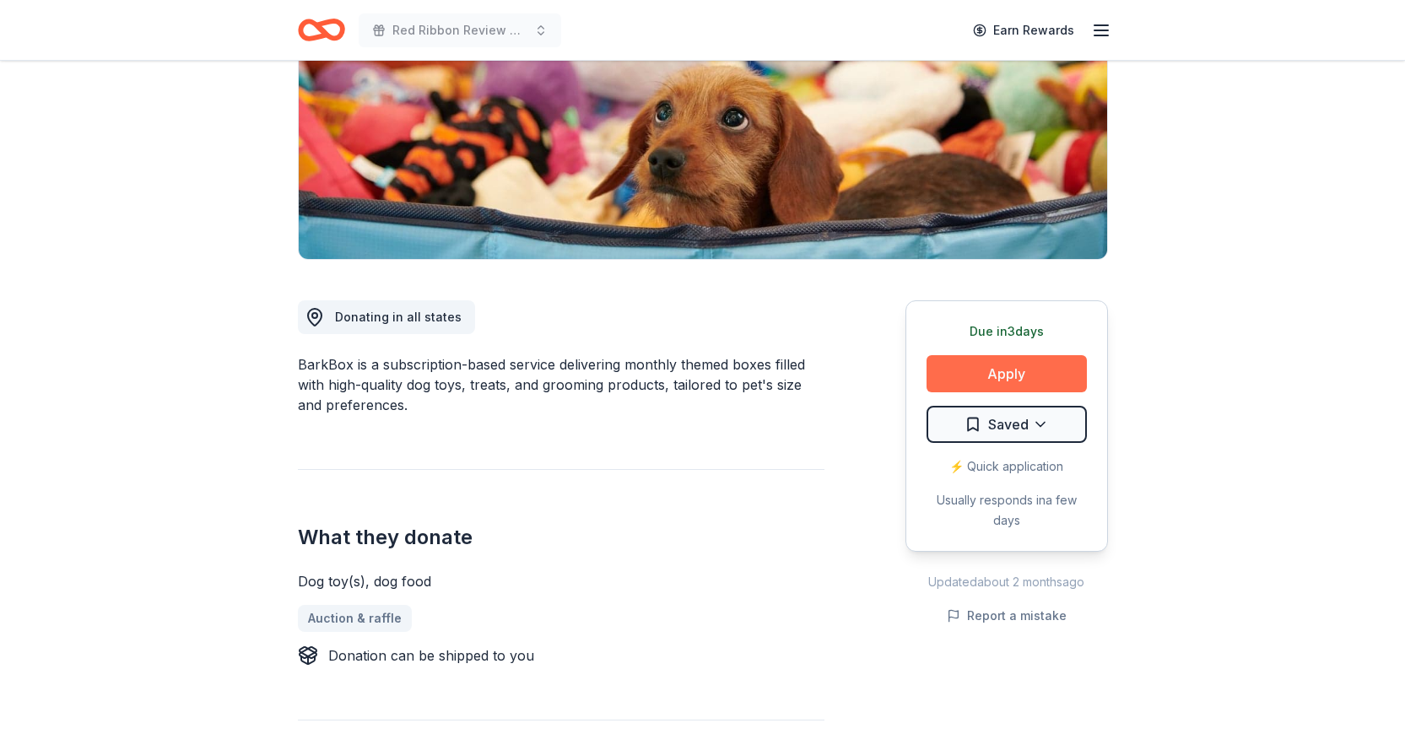
click at [985, 370] on button "Apply" at bounding box center [1006, 373] width 160 height 37
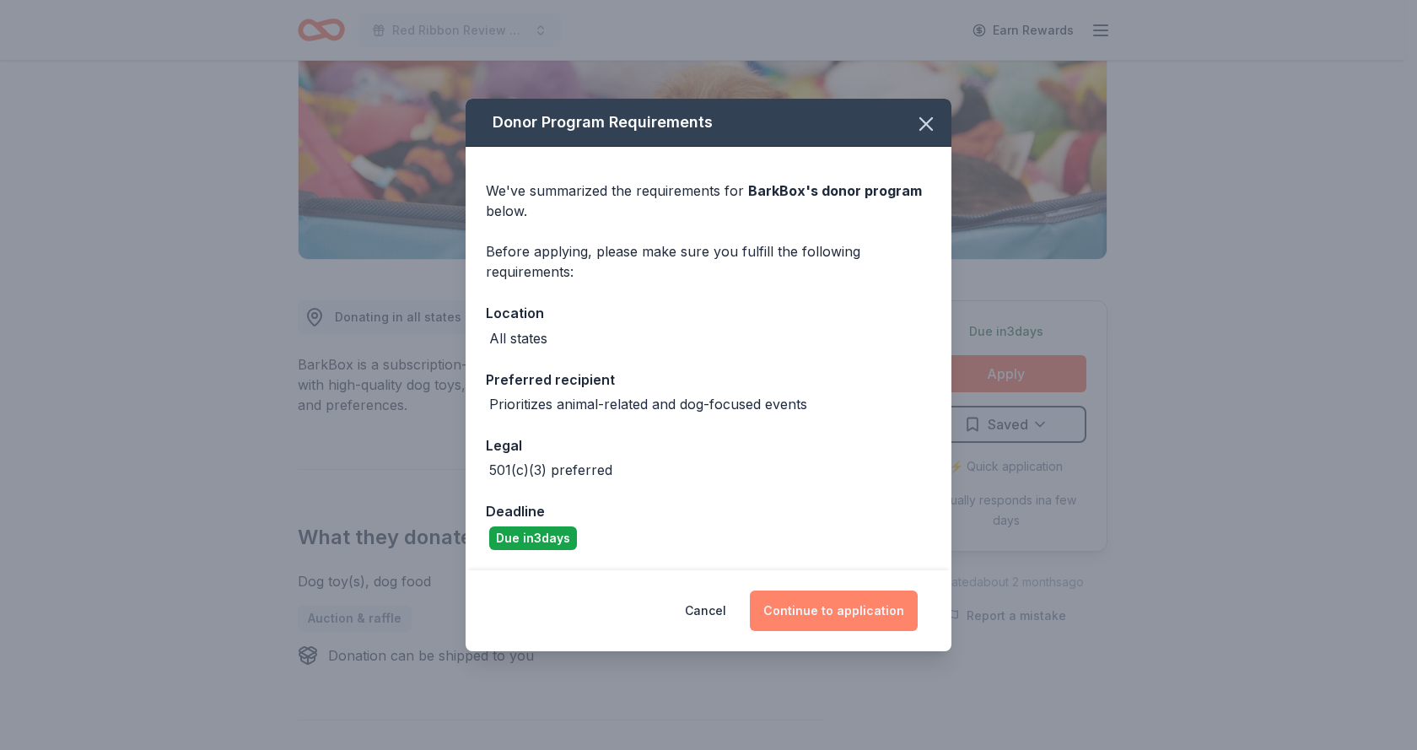
click at [820, 613] on button "Continue to application" at bounding box center [834, 611] width 168 height 40
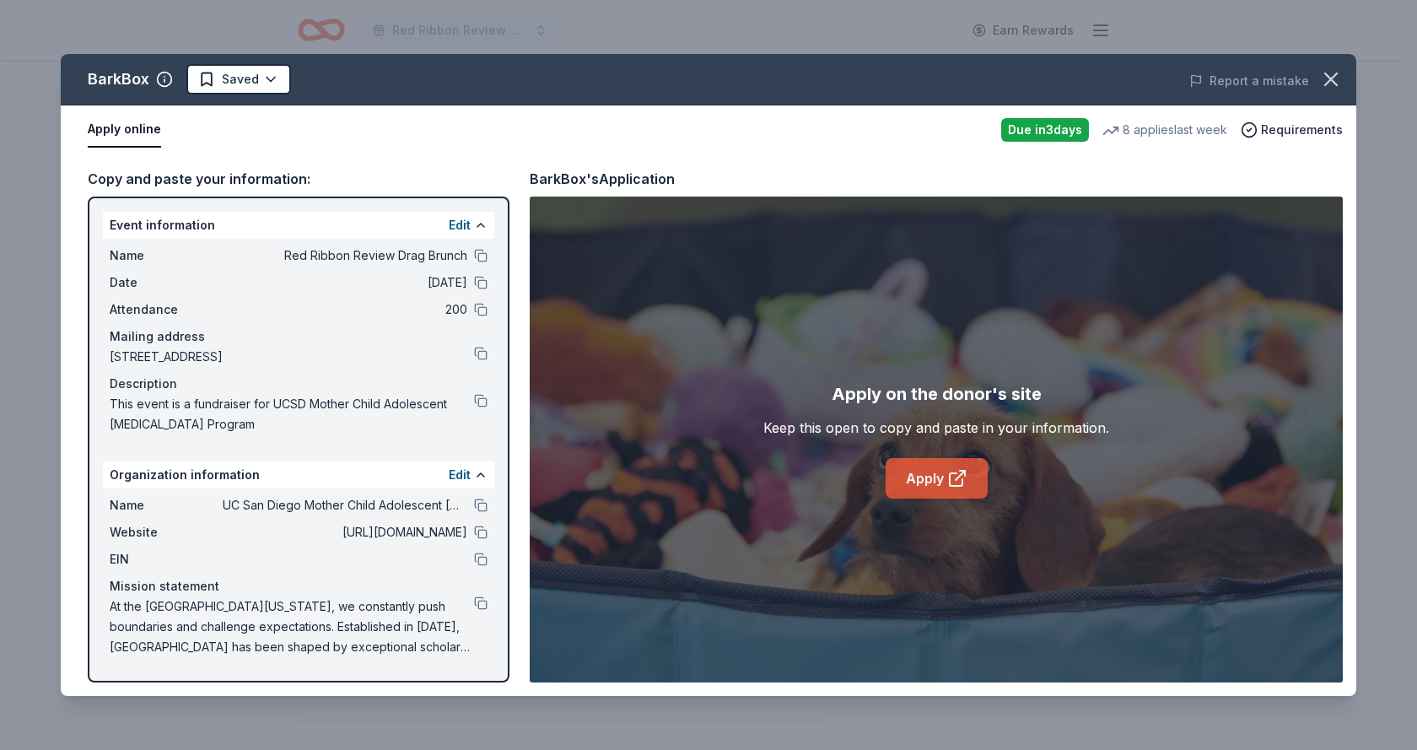
click at [929, 478] on link "Apply" at bounding box center [937, 478] width 102 height 40
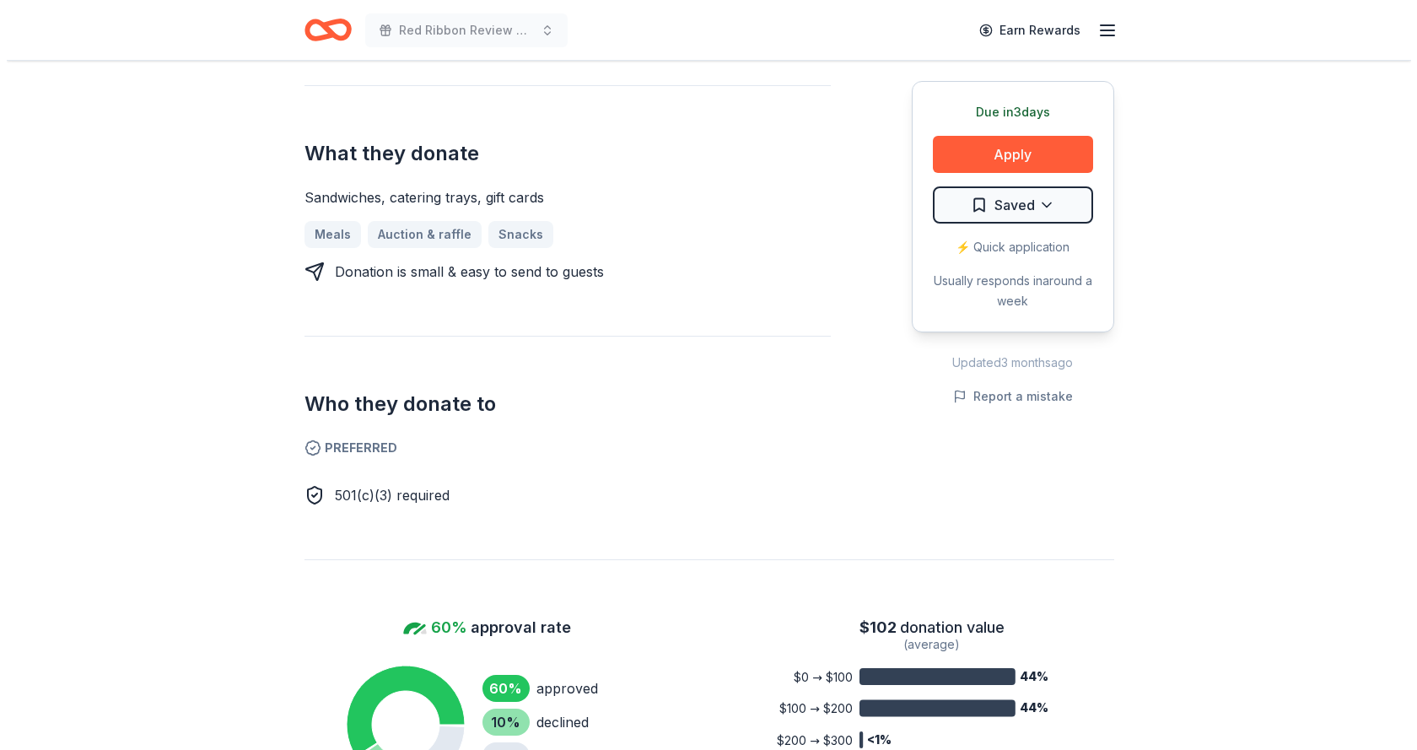
scroll to position [591, 0]
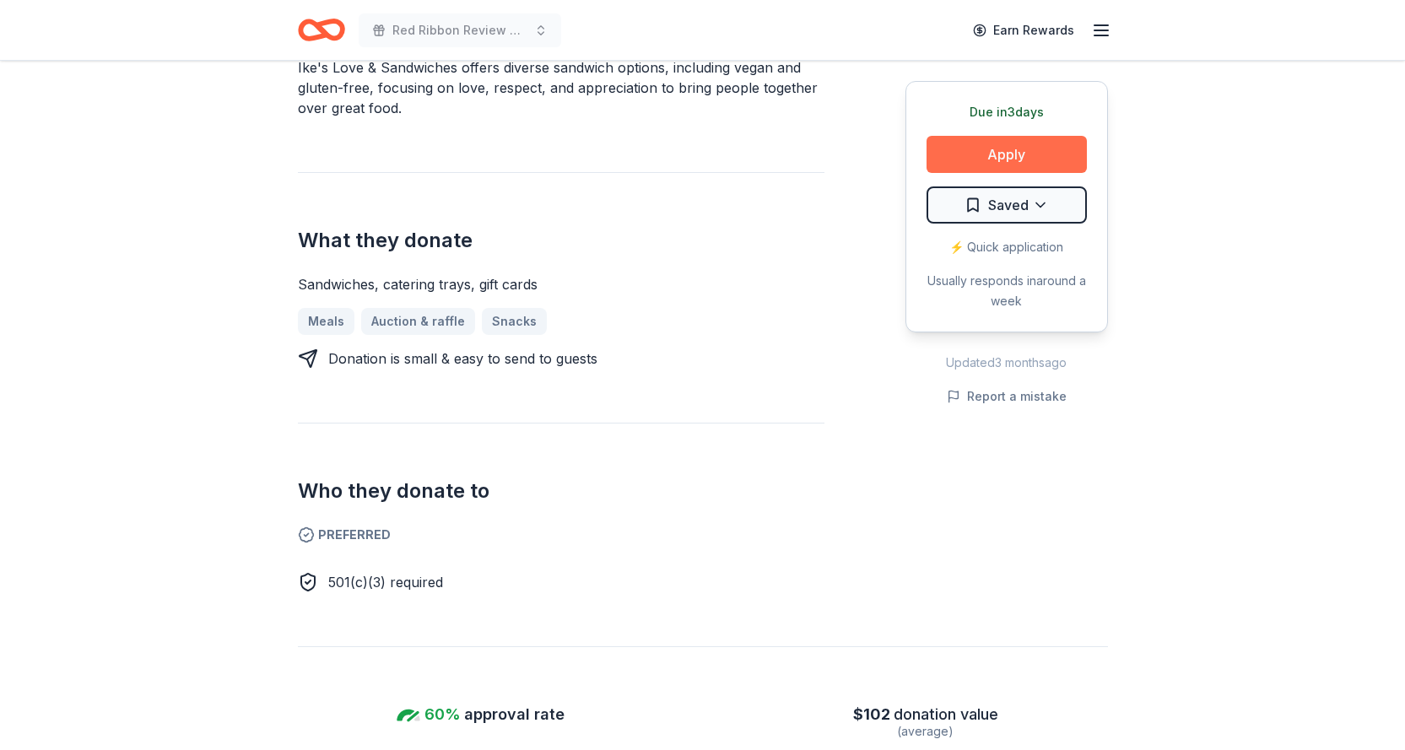
click at [1023, 155] on button "Apply" at bounding box center [1006, 154] width 160 height 37
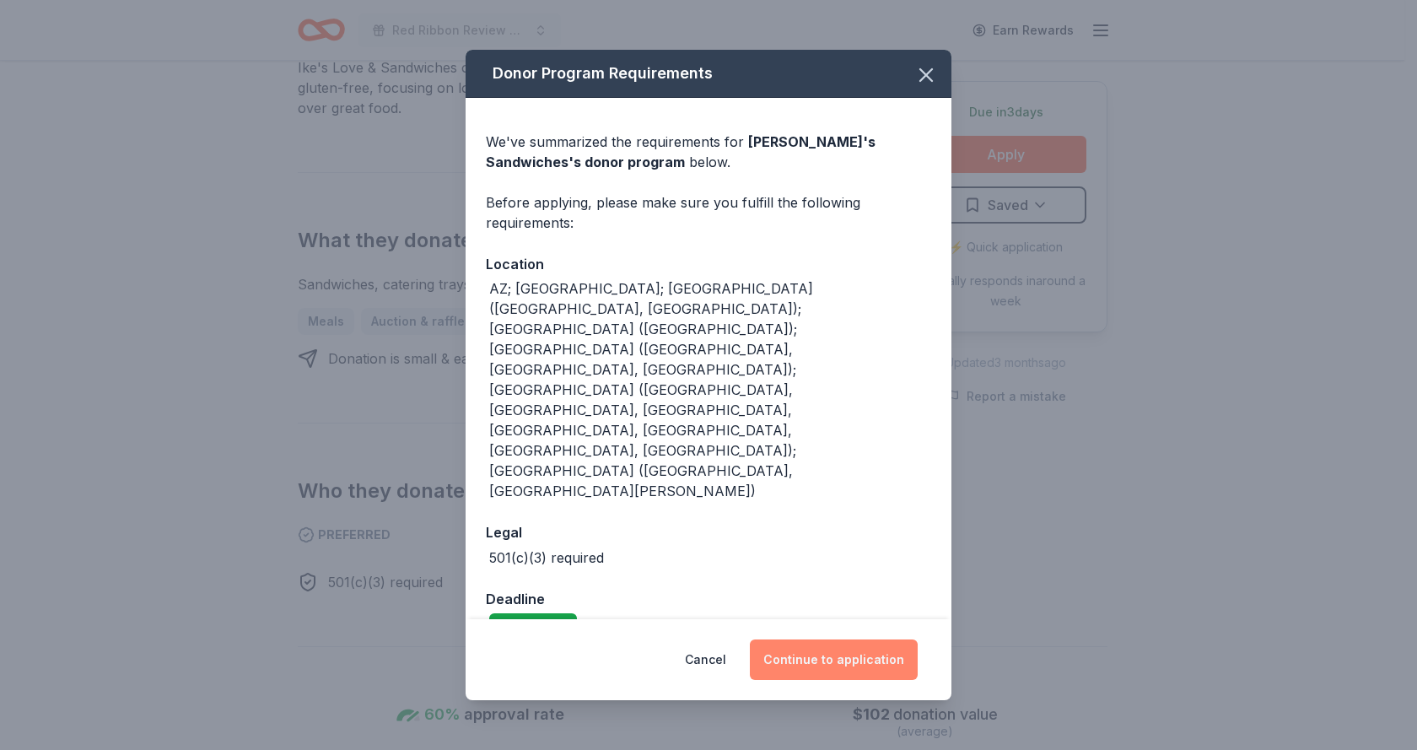
click at [800, 640] on button "Continue to application" at bounding box center [834, 660] width 168 height 40
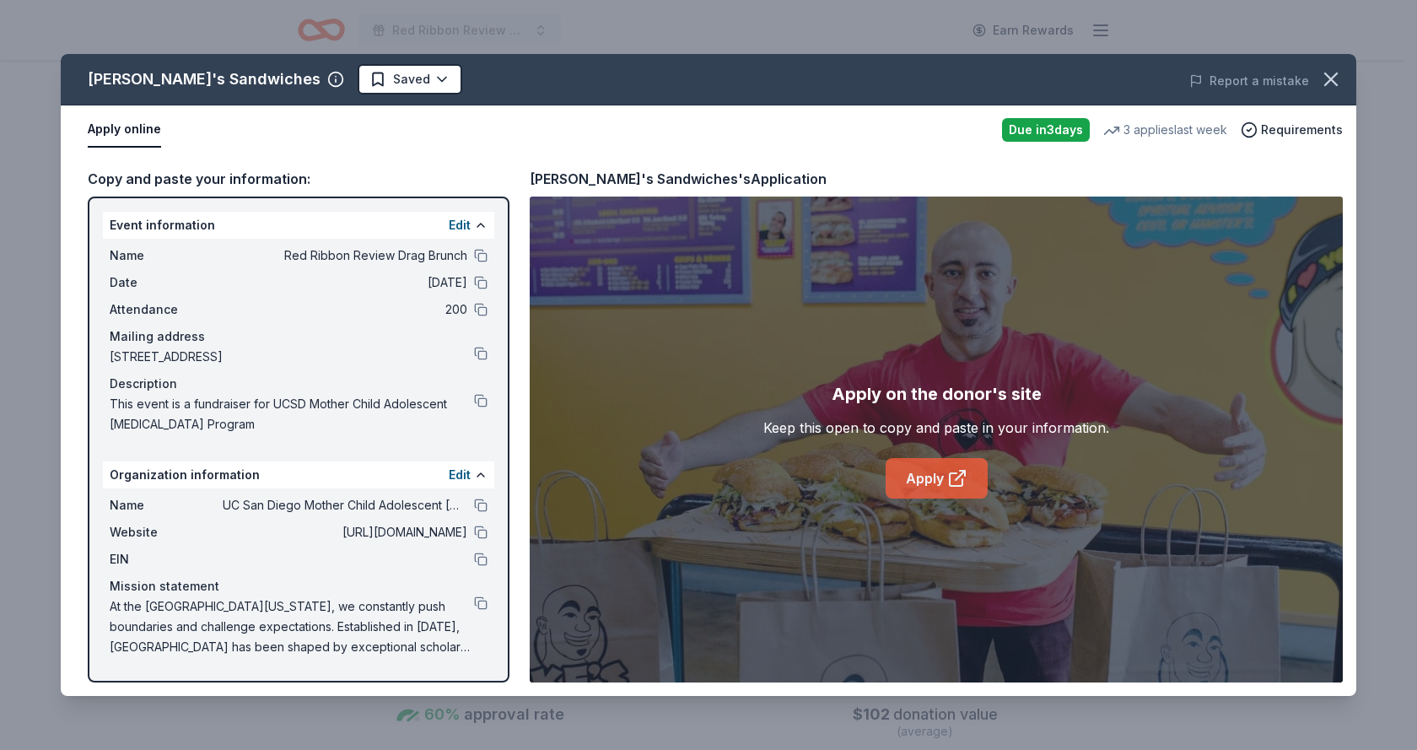
click at [920, 467] on link "Apply" at bounding box center [937, 478] width 102 height 40
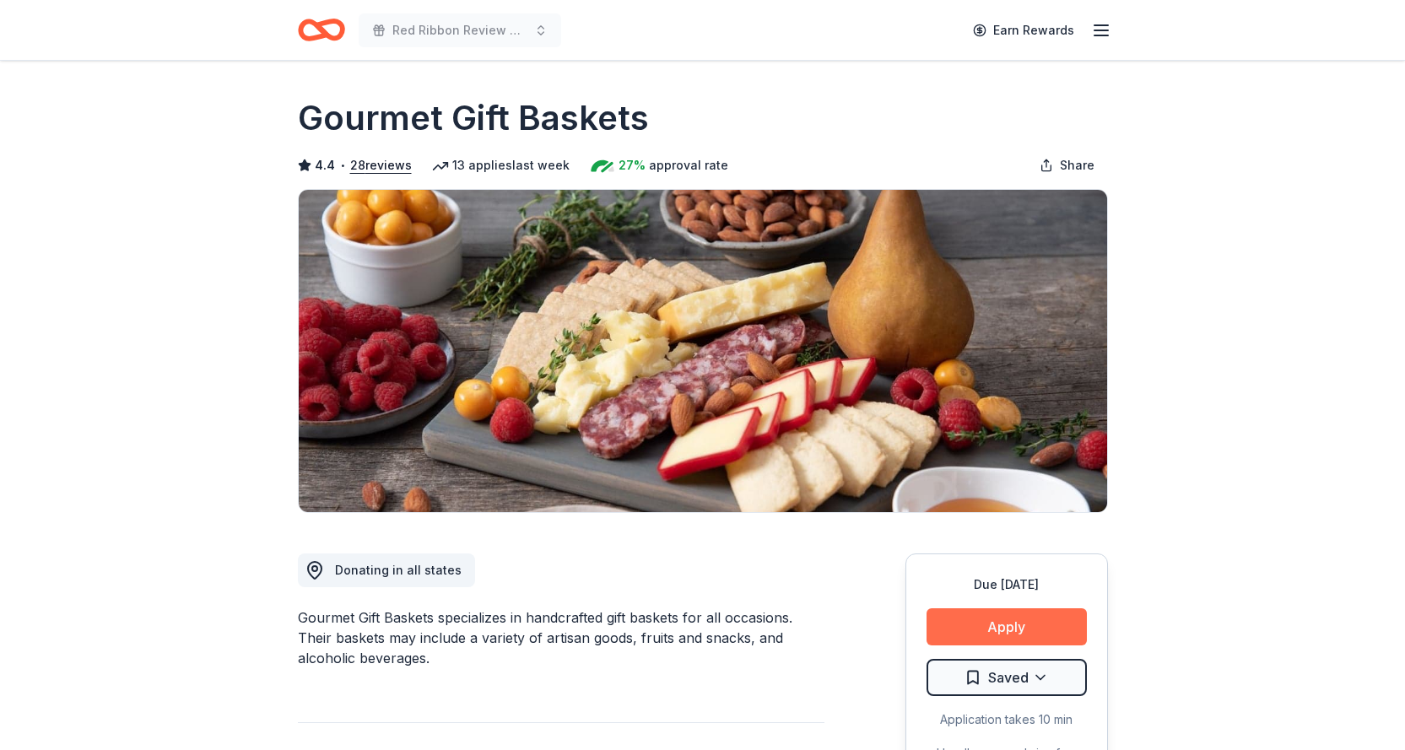
click at [1024, 618] on button "Apply" at bounding box center [1006, 626] width 160 height 37
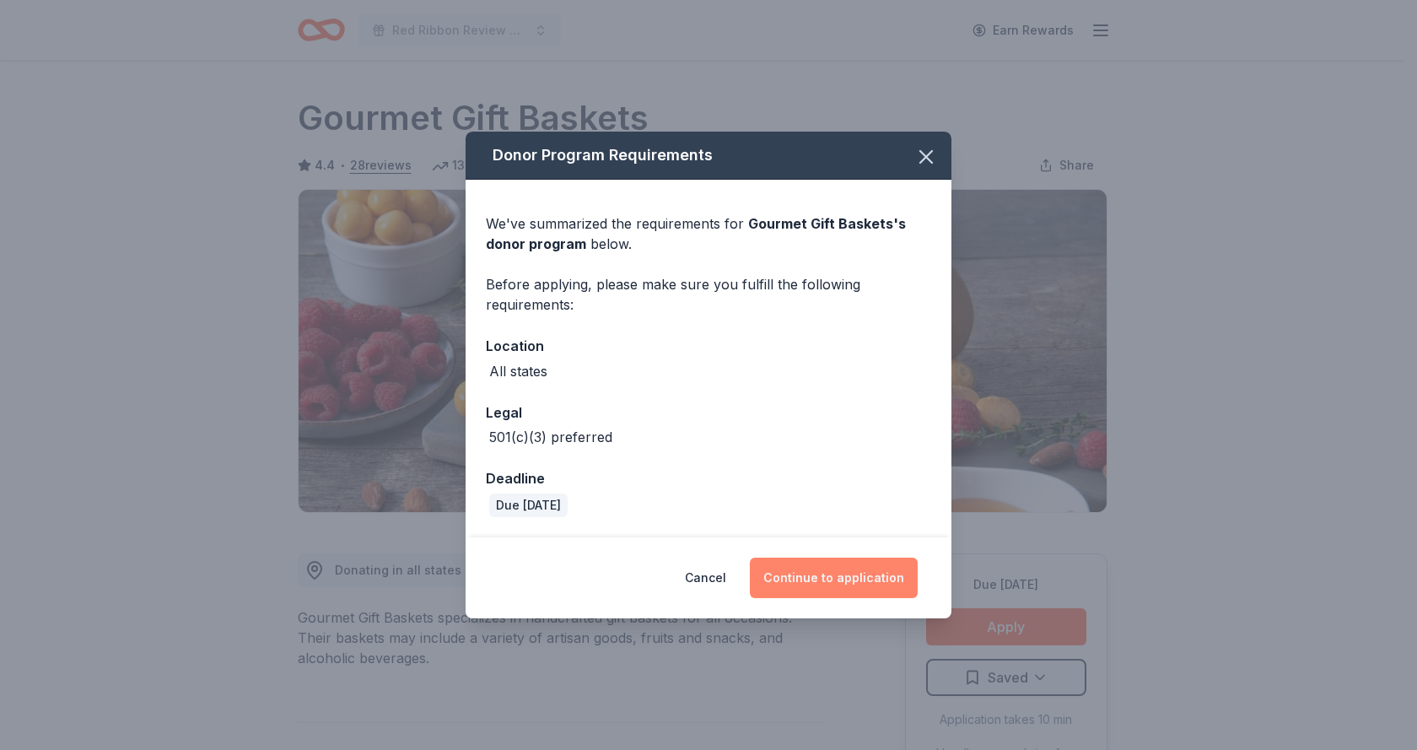
click at [857, 579] on button "Continue to application" at bounding box center [834, 578] width 168 height 40
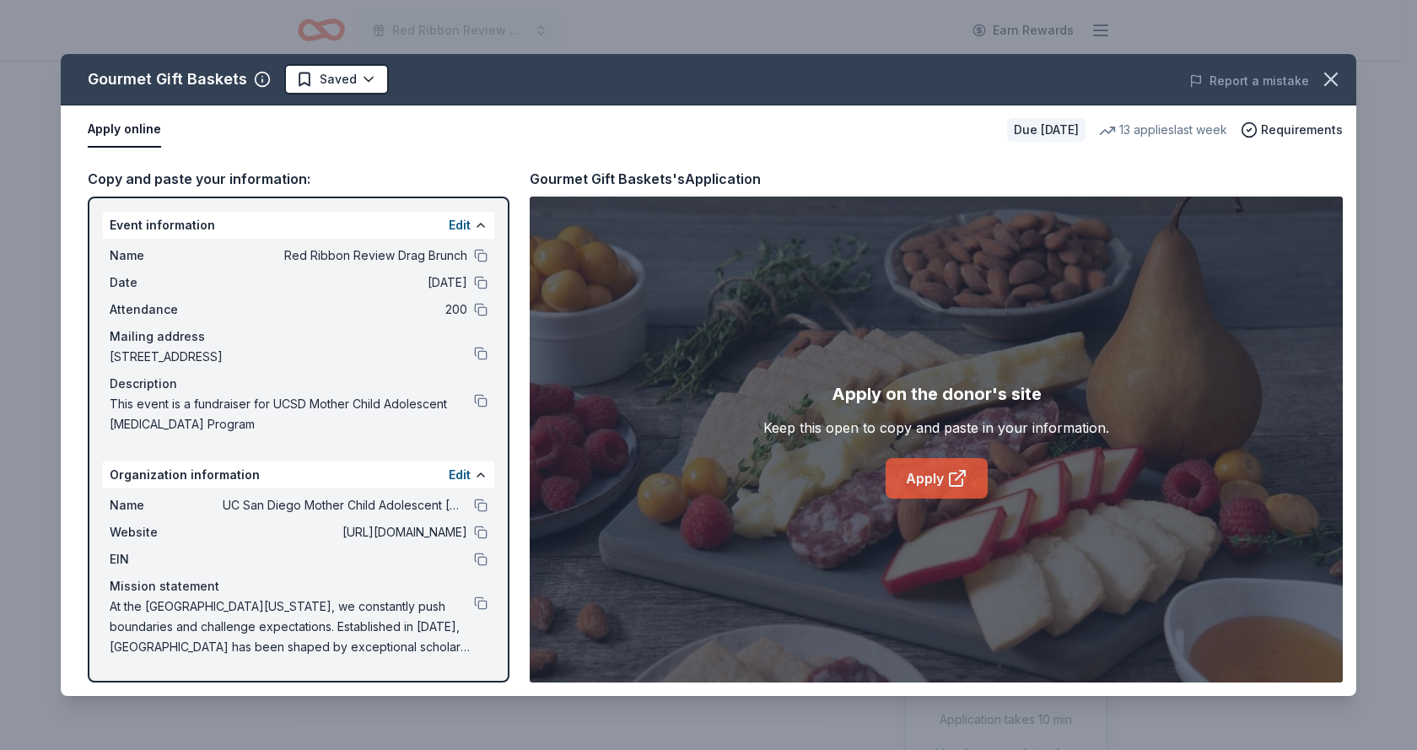
click at [915, 474] on link "Apply" at bounding box center [937, 478] width 102 height 40
